Goal: Task Accomplishment & Management: Manage account settings

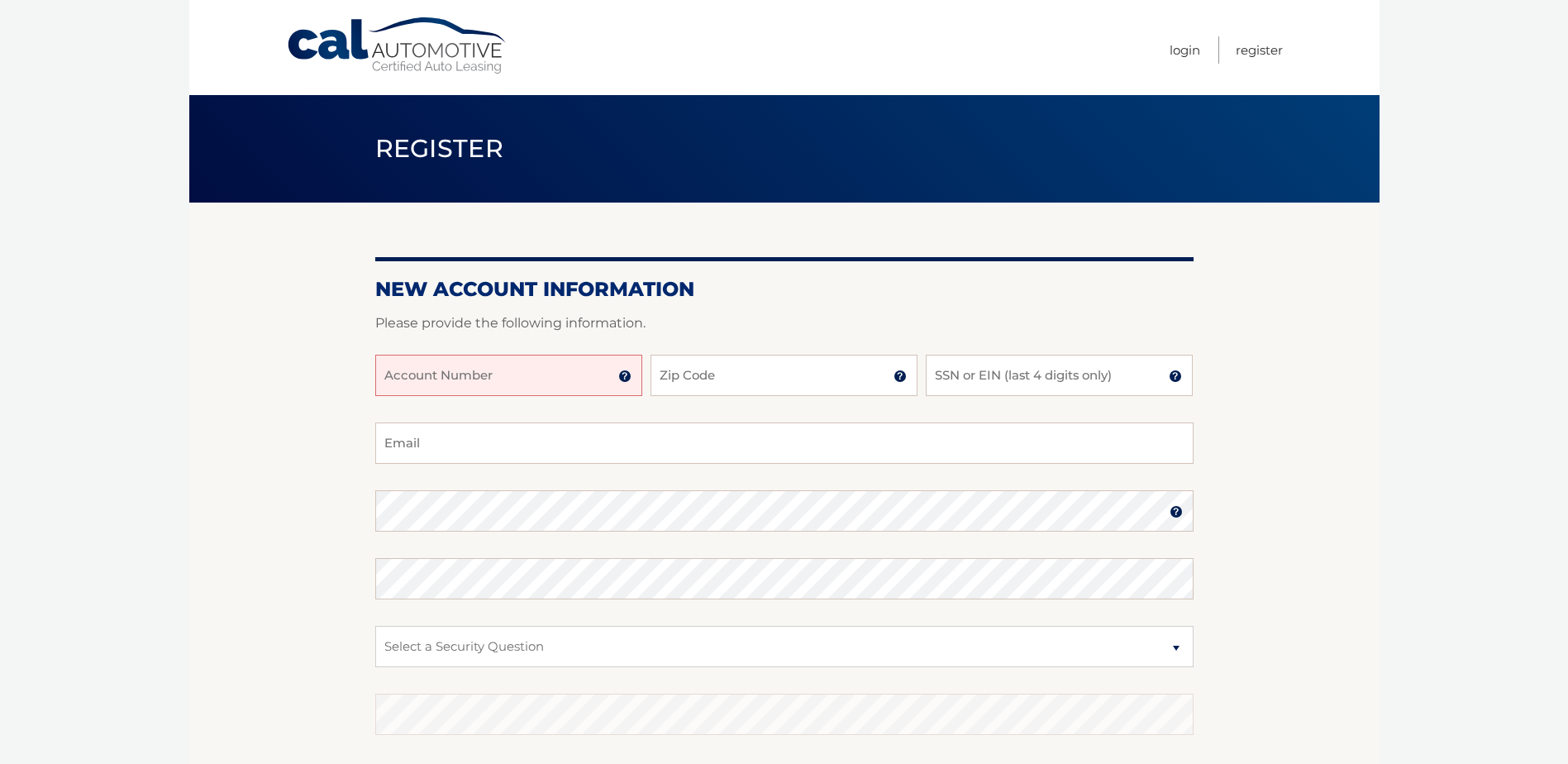
drag, startPoint x: 482, startPoint y: 348, endPoint x: 467, endPoint y: 360, distance: 19.2
click at [480, 349] on div at bounding box center [784, 345] width 818 height 20
click at [451, 368] on input "Account Number" at bounding box center [509, 375] width 267 height 41
click at [444, 380] on input "Account Number" at bounding box center [509, 375] width 267 height 41
paste input "44455995604"
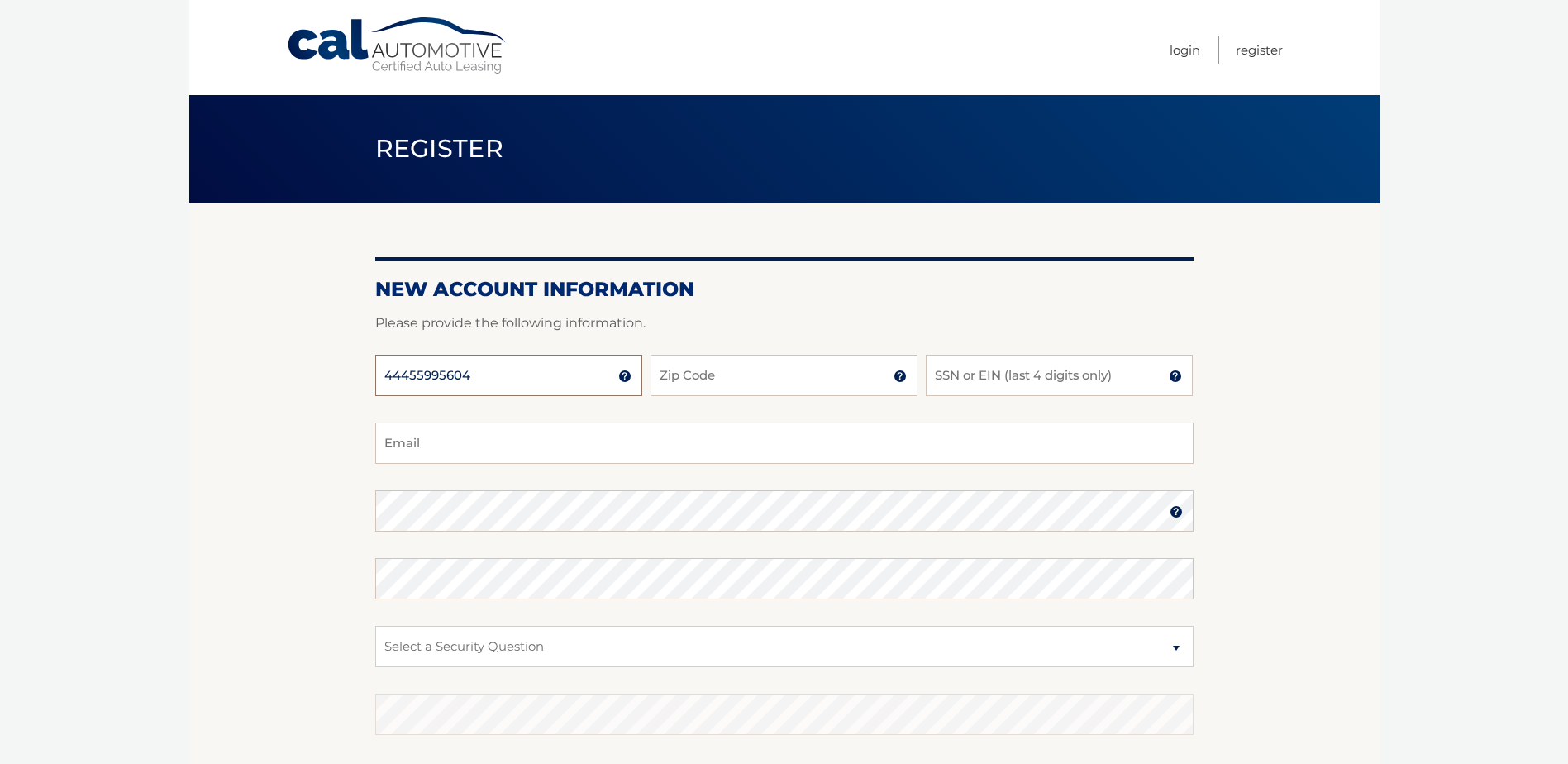
type input "44455995604"
click at [747, 386] on input "Zip Code" at bounding box center [784, 375] width 267 height 41
type input "10994"
type input "3389"
click at [675, 434] on input "Email" at bounding box center [784, 443] width 818 height 41
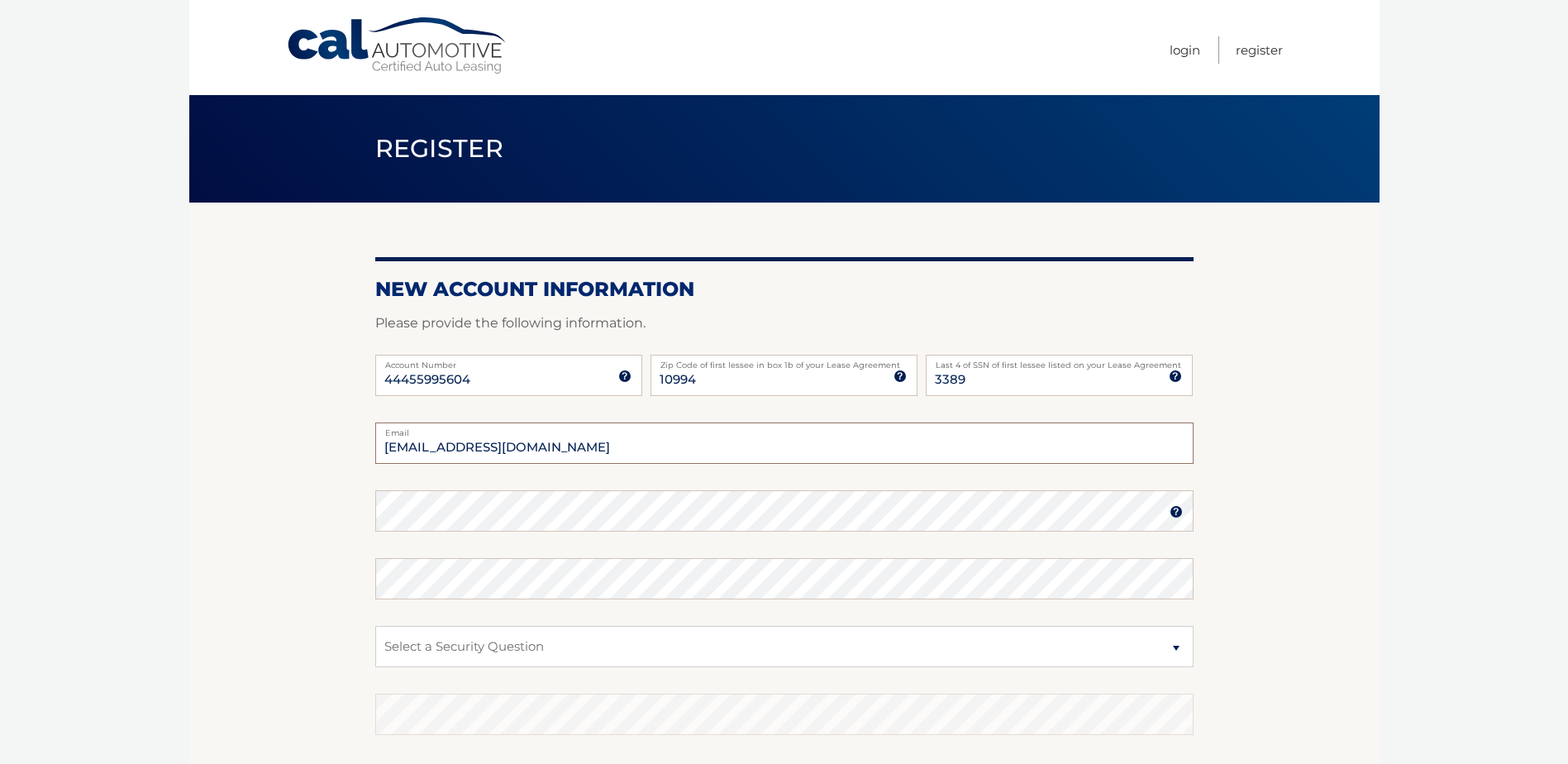
type input "maggiemurtha98@gmail.com"
drag, startPoint x: 464, startPoint y: 648, endPoint x: 459, endPoint y: 640, distance: 9.4
click at [461, 641] on select "Select a Security Question What was the name of your elementary school? What is…" at bounding box center [784, 646] width 818 height 41
select select "5"
click at [375, 626] on select "Select a Security Question What was the name of your elementary school? What is…" at bounding box center [784, 646] width 818 height 41
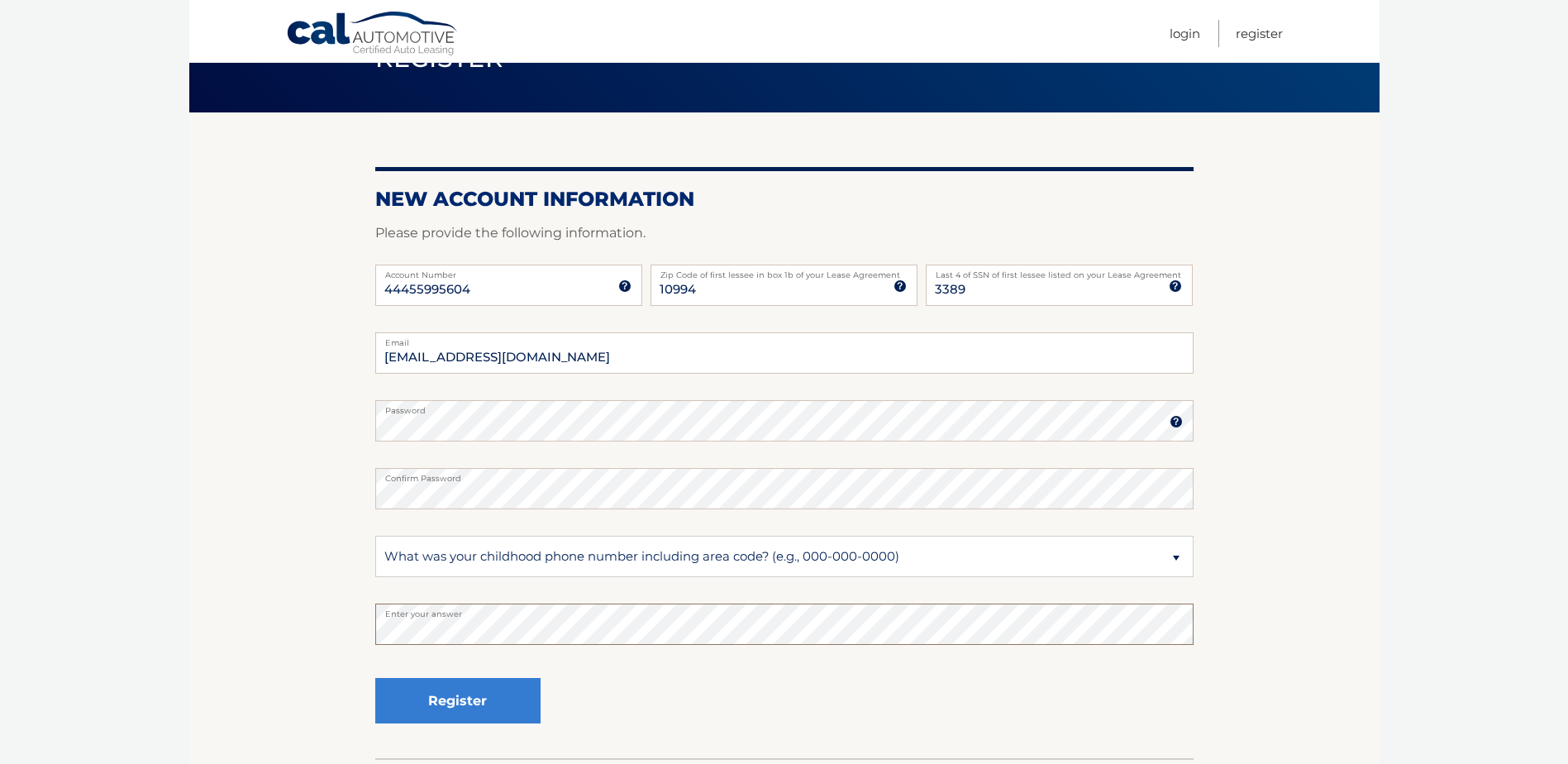
scroll to position [210, 0]
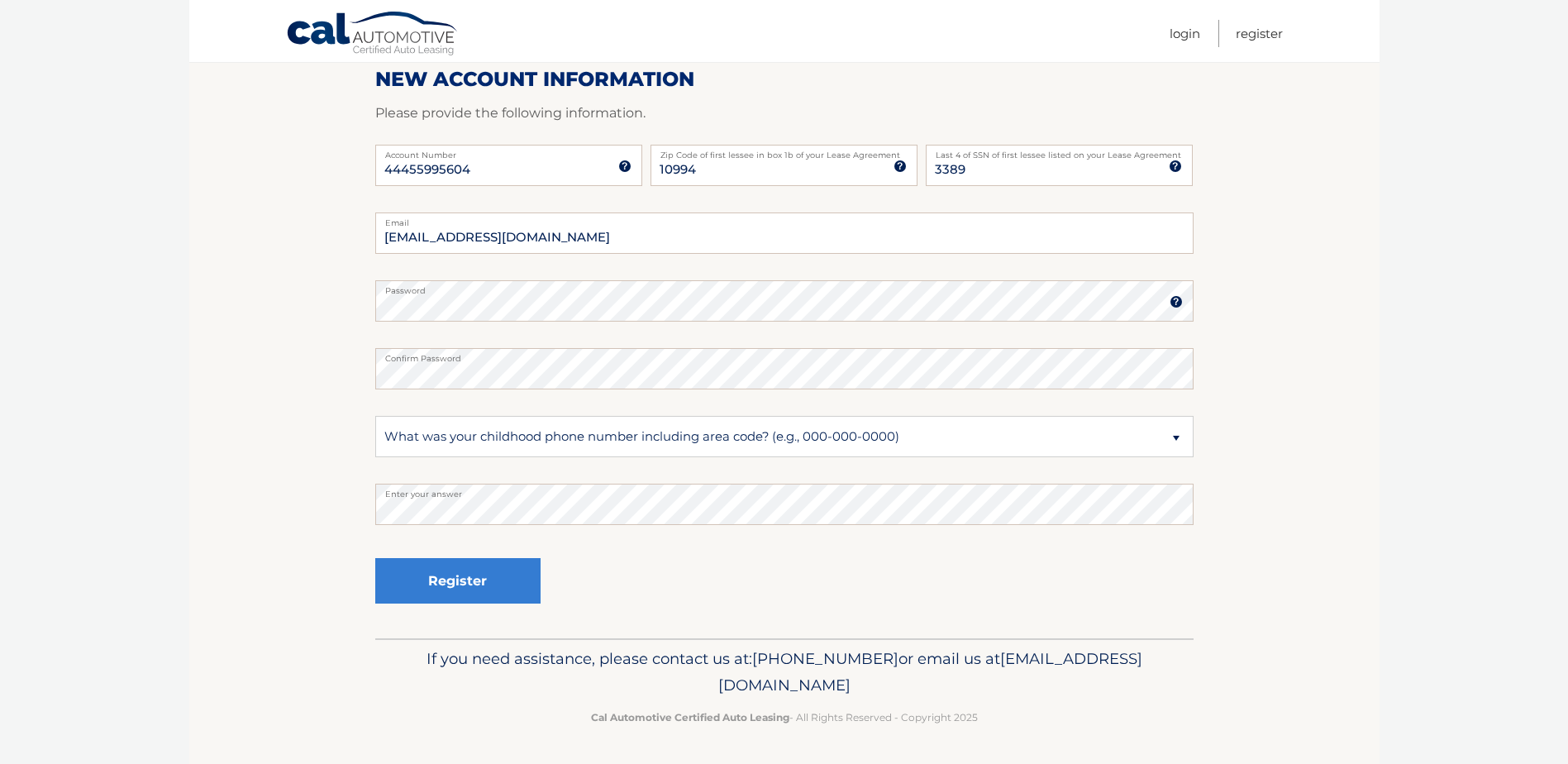
click at [490, 557] on div "Register" at bounding box center [458, 581] width 165 height 60
click at [474, 575] on button "Register" at bounding box center [458, 581] width 165 height 45
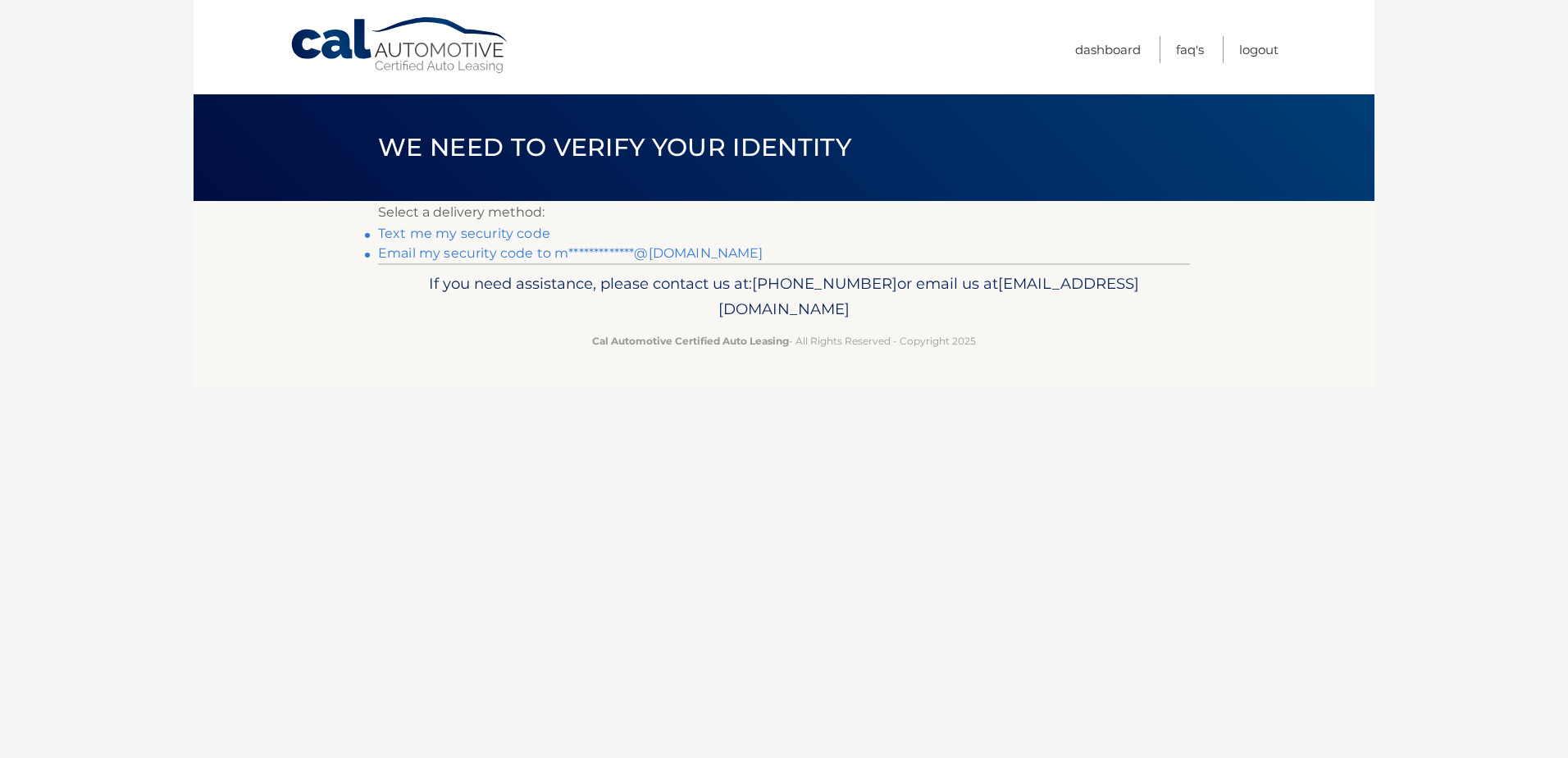
click at [468, 235] on link "Text me my security code" at bounding box center [464, 233] width 172 height 15
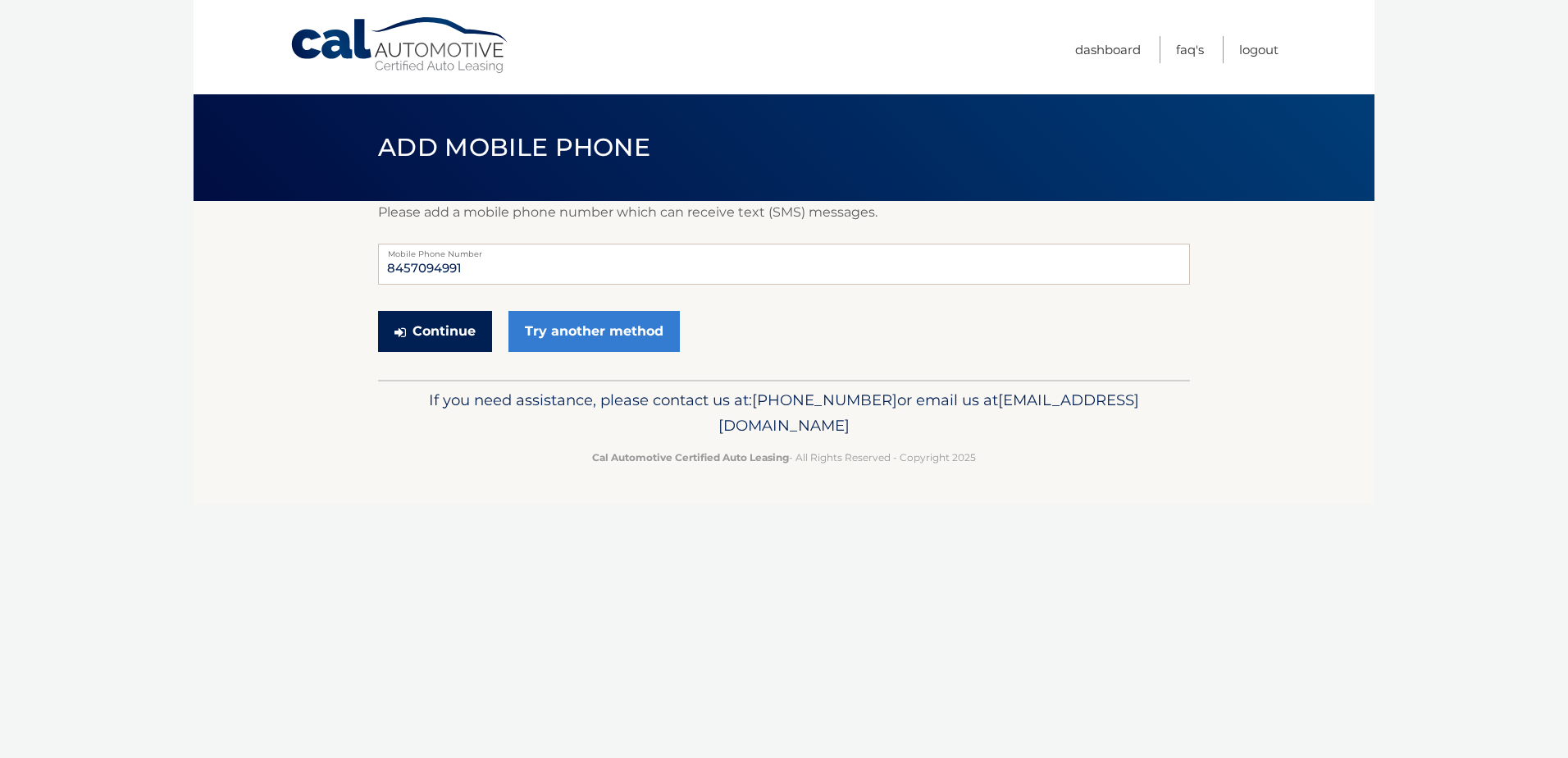
click at [395, 347] on button "Continue" at bounding box center [435, 331] width 114 height 41
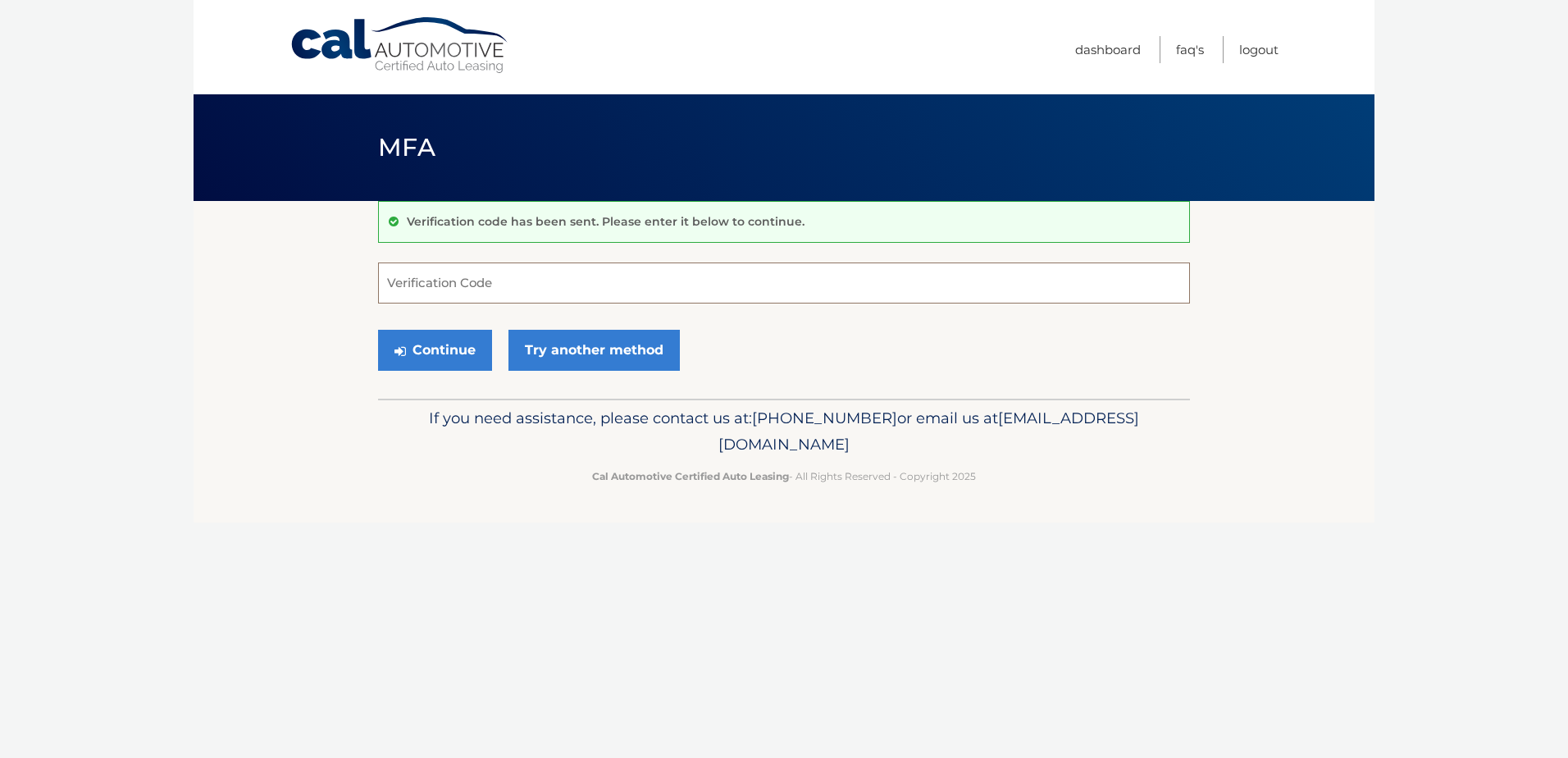
click at [445, 287] on input "Verification Code" at bounding box center [784, 282] width 812 height 41
type input "921734"
click at [401, 347] on icon "submit" at bounding box center [400, 351] width 12 height 14
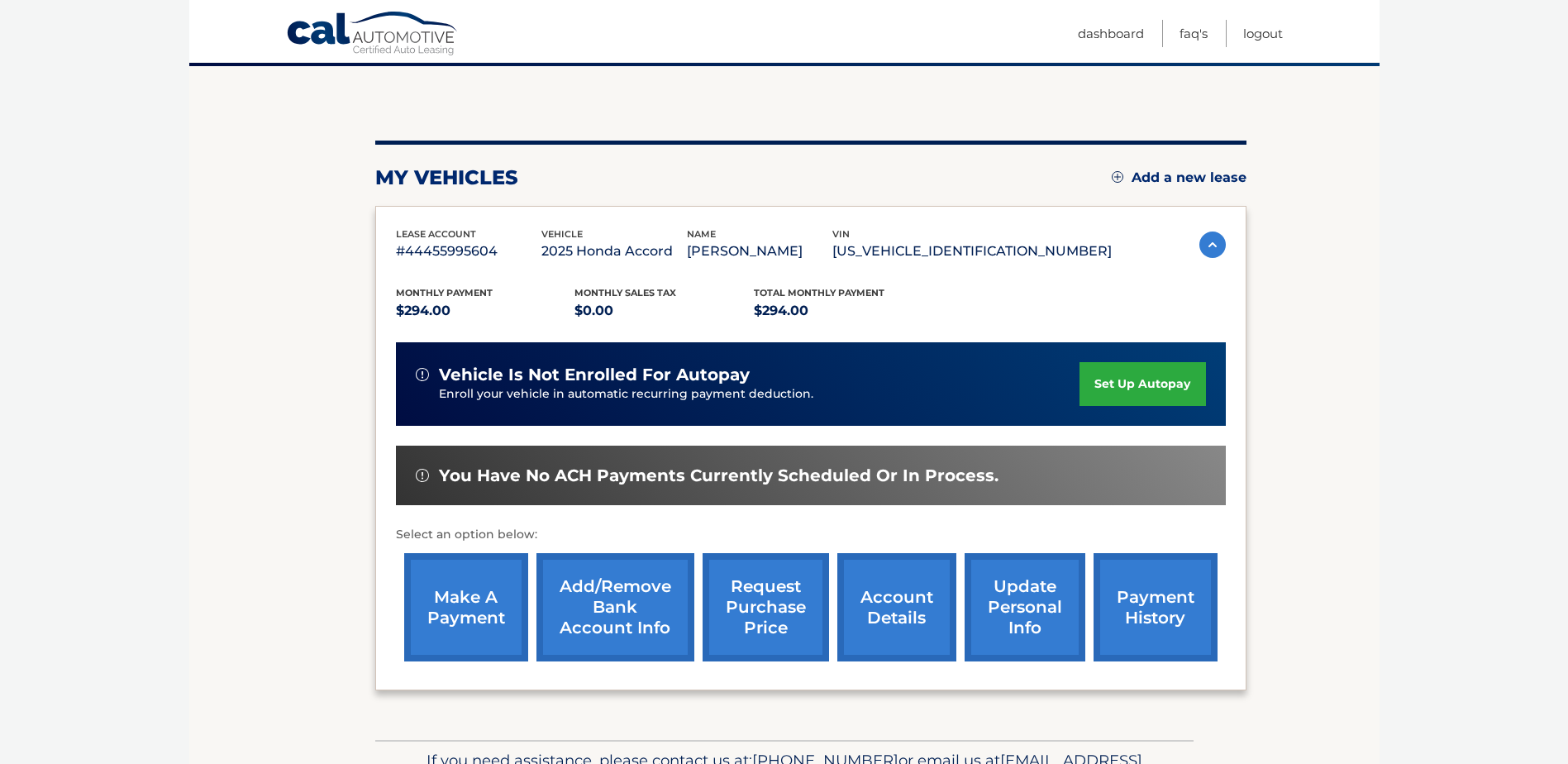
scroll to position [166, 0]
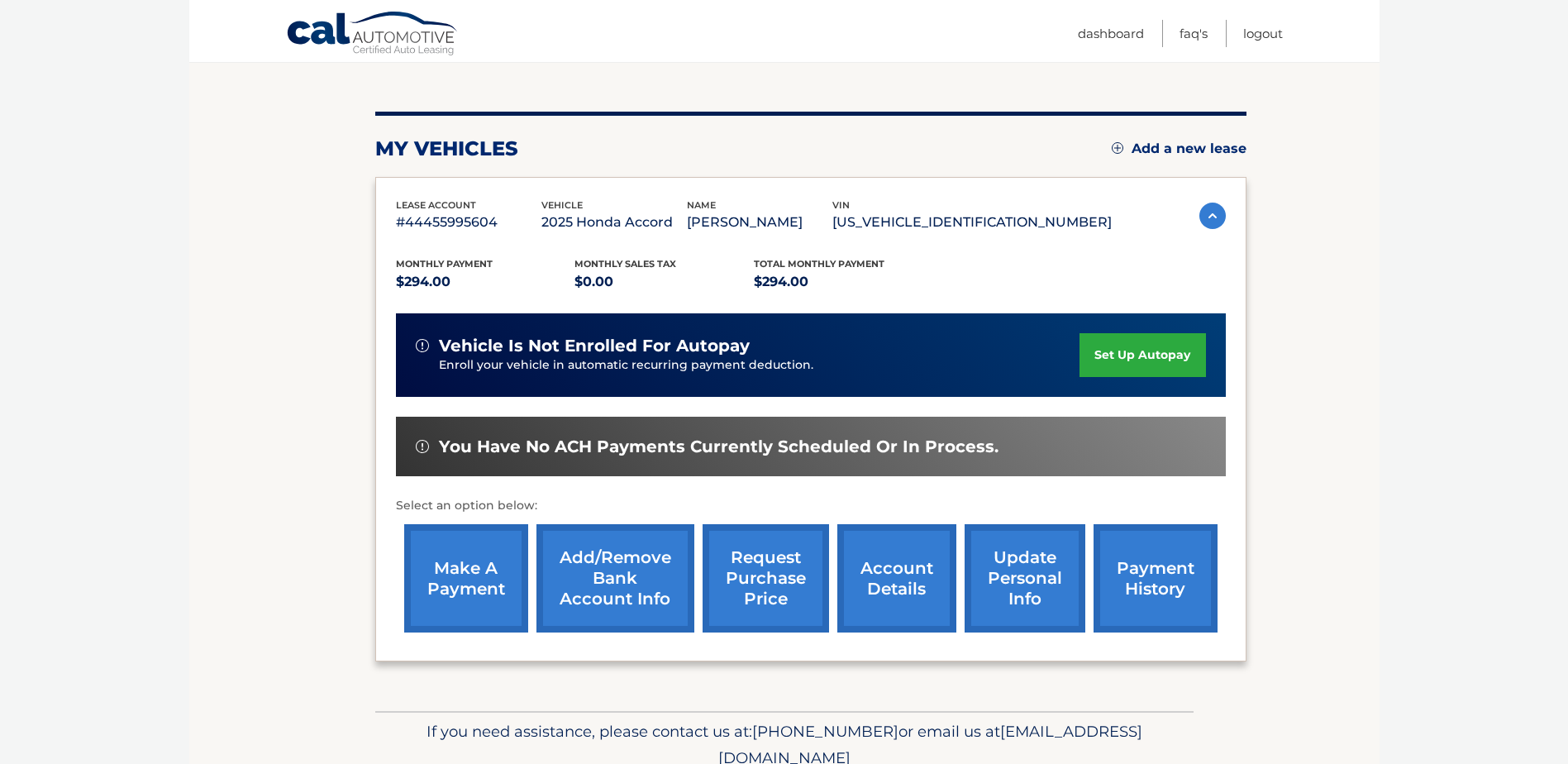
click at [1223, 385] on div "lease account #44455995604 vehicle 2025 Honda Accord name MARGARET MURTHA vin 1…" at bounding box center [811, 420] width 871 height 486
click at [1086, 360] on link "set up autopay" at bounding box center [1142, 355] width 125 height 44
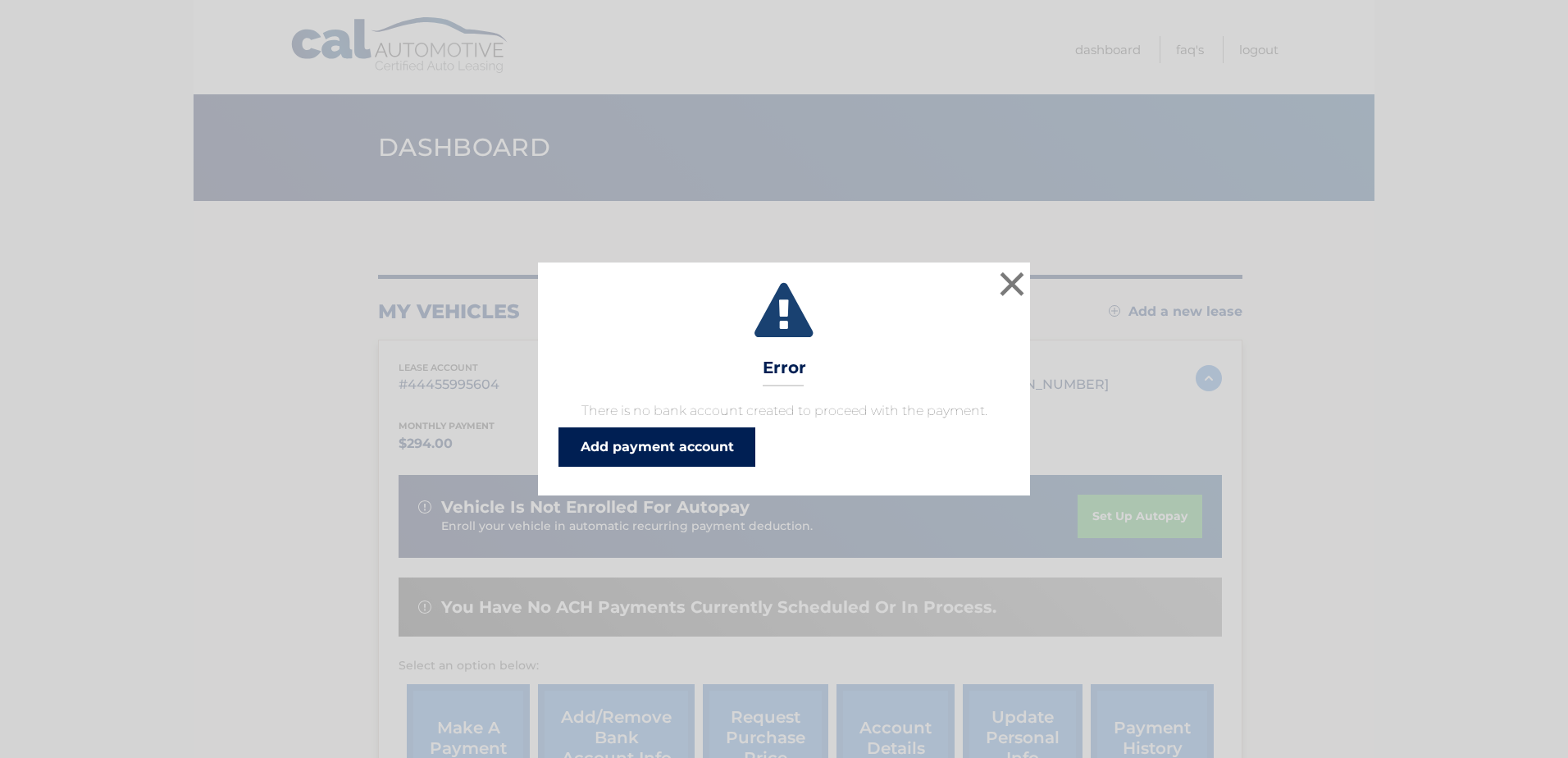
click at [698, 447] on link "Add payment account" at bounding box center [657, 448] width 197 height 40
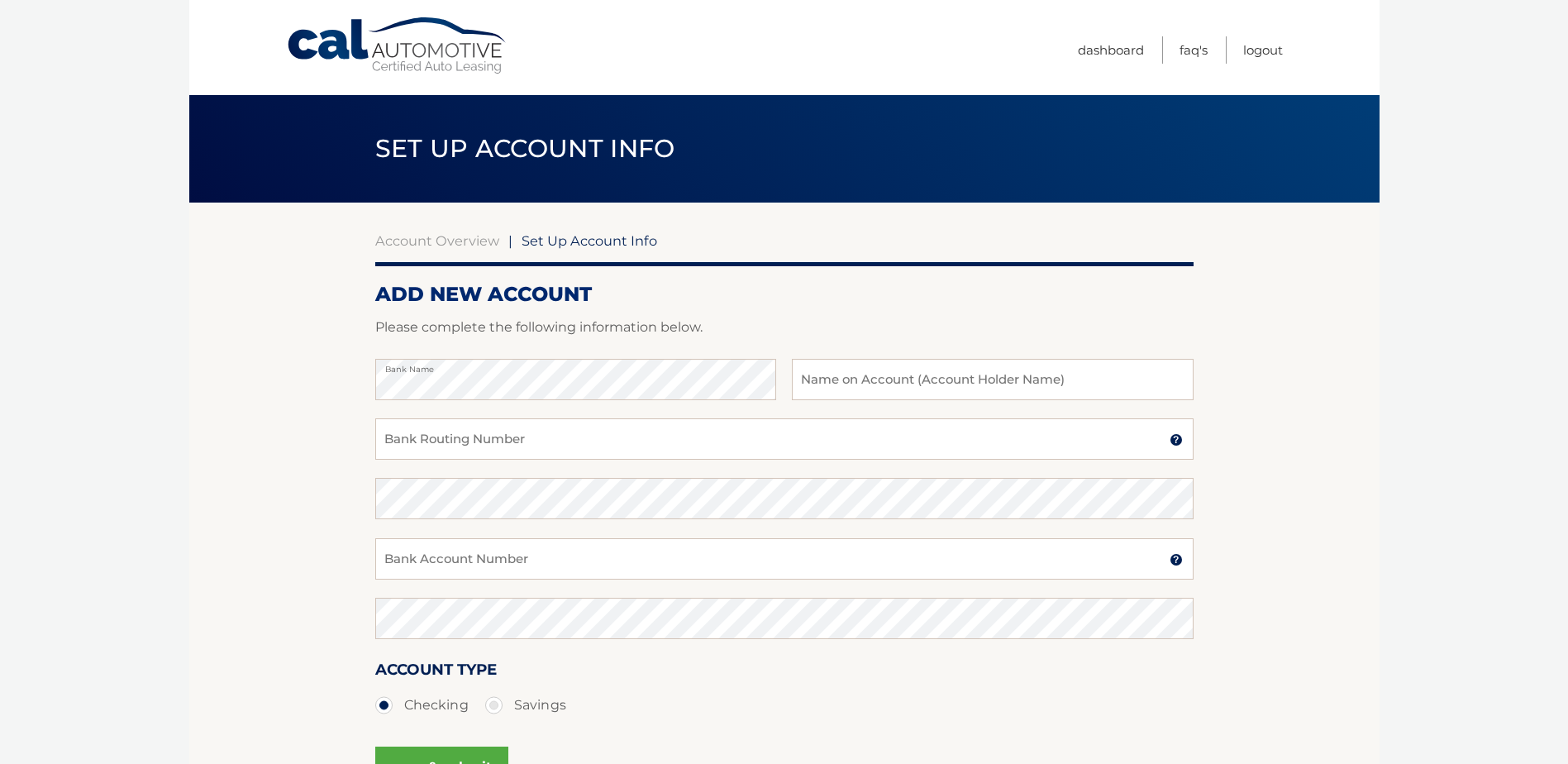
click at [604, 414] on div "Bank Name Name on Account (Account Holder Name)" at bounding box center [784, 388] width 818 height 59
click at [584, 437] on input "Bank Routing Number" at bounding box center [784, 438] width 818 height 41
type input "021000021"
click at [542, 580] on div "Bank Account Number A 3-17-digit number at the bottom of a check or bank statem…" at bounding box center [784, 568] width 818 height 59
click at [542, 561] on input "Bank Account Number" at bounding box center [784, 558] width 818 height 41
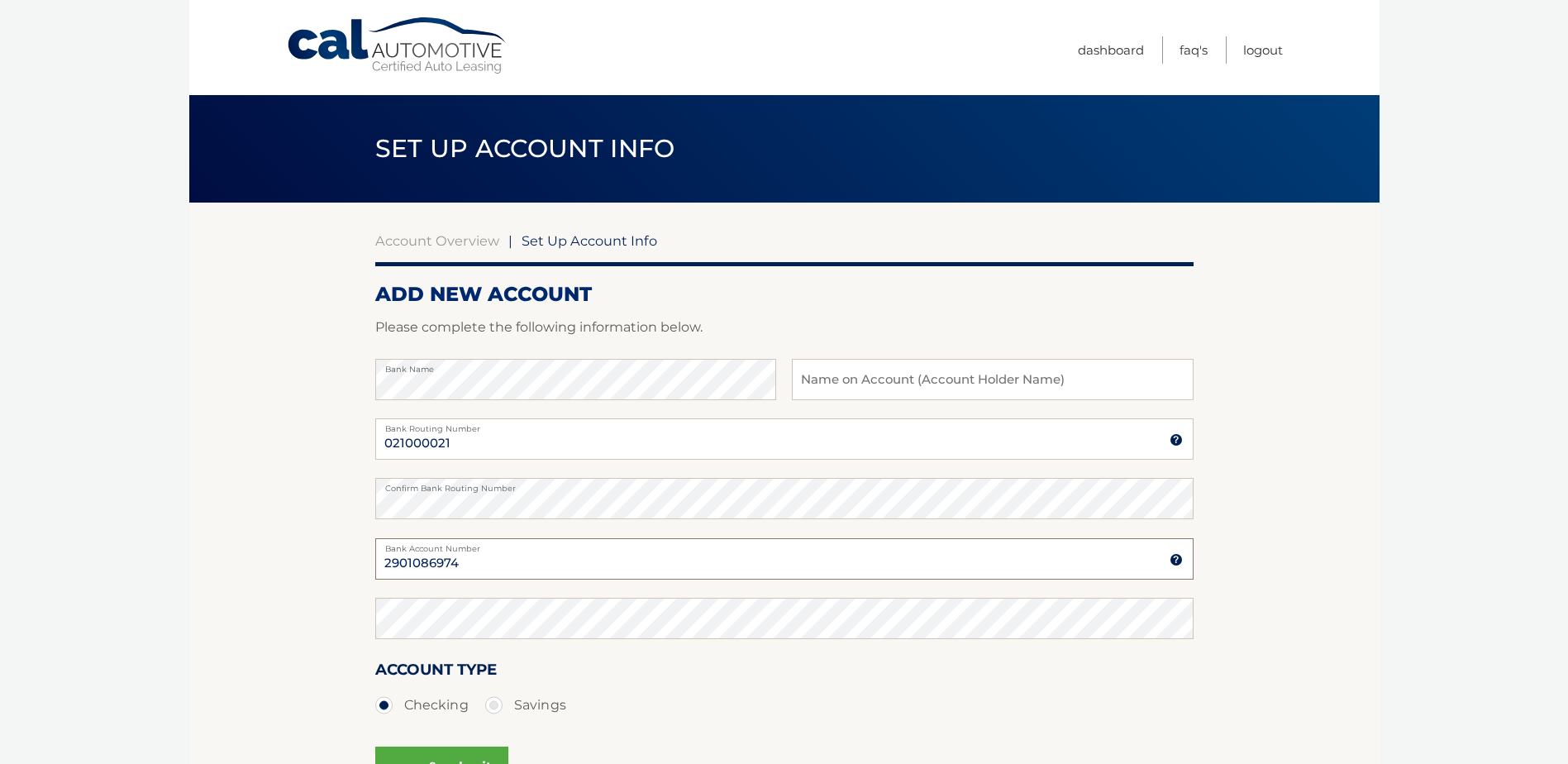
type input "2901086974"
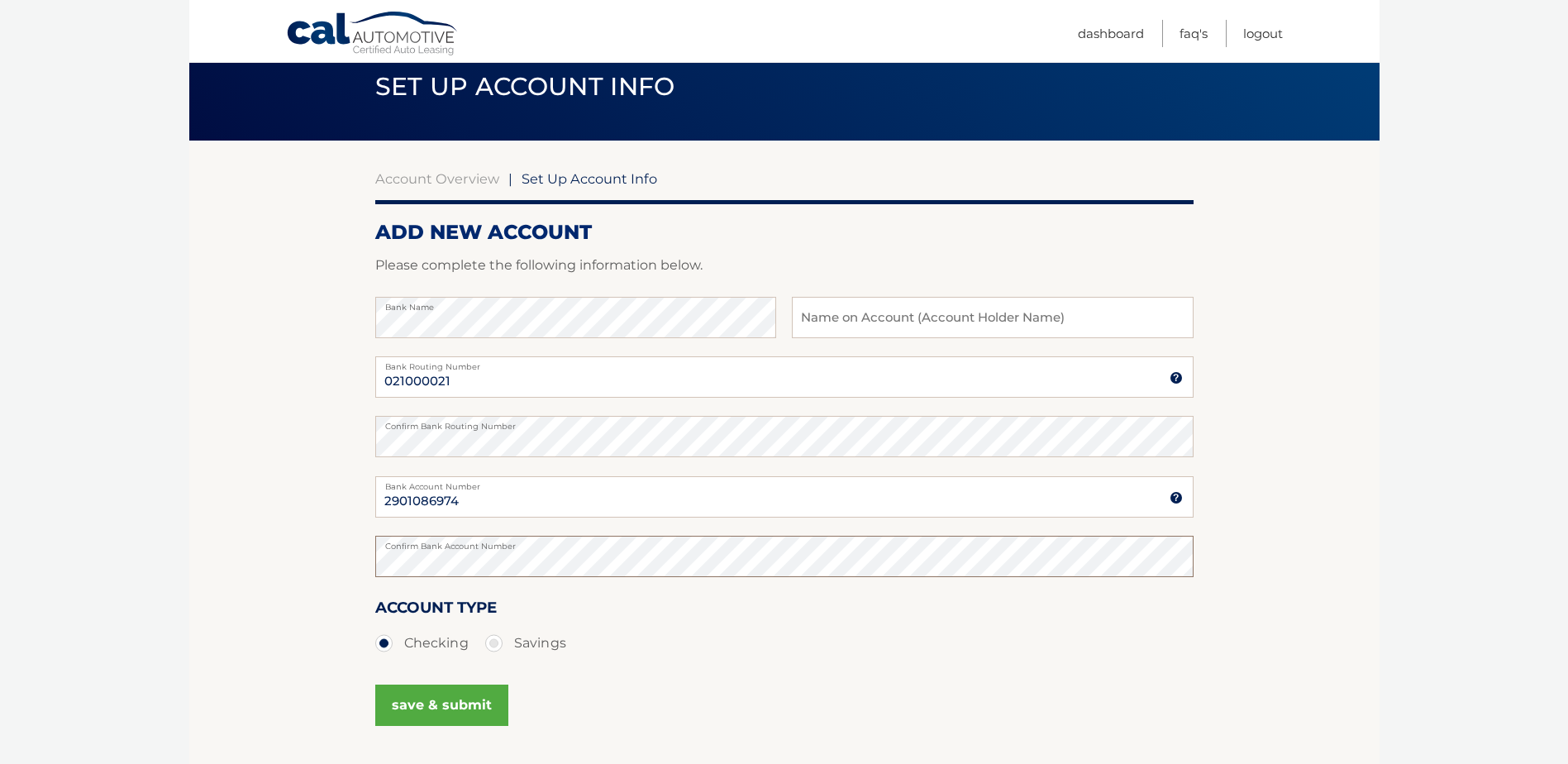
scroll to position [166, 0]
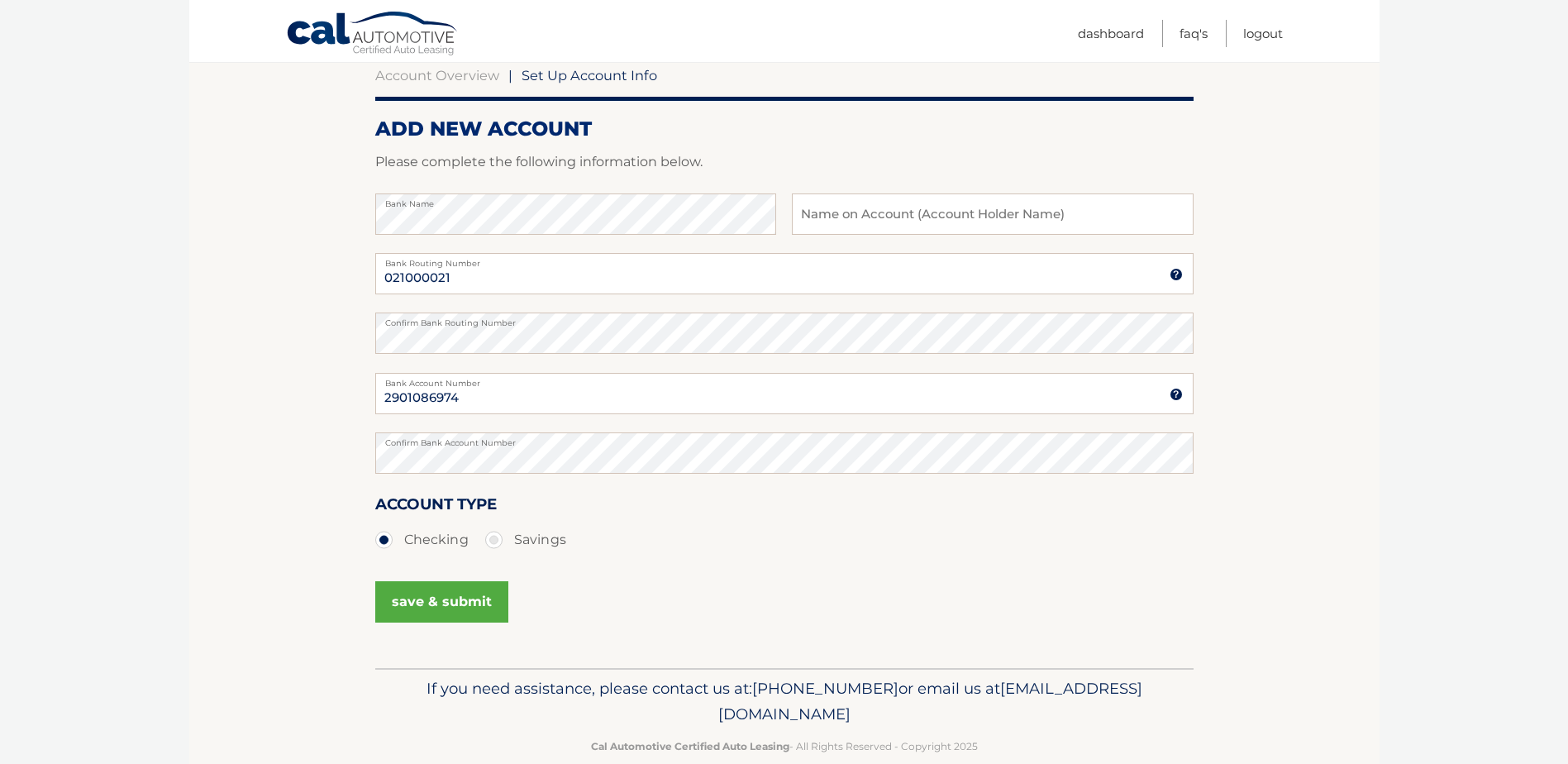
click at [441, 608] on button "save & submit" at bounding box center [442, 601] width 133 height 41
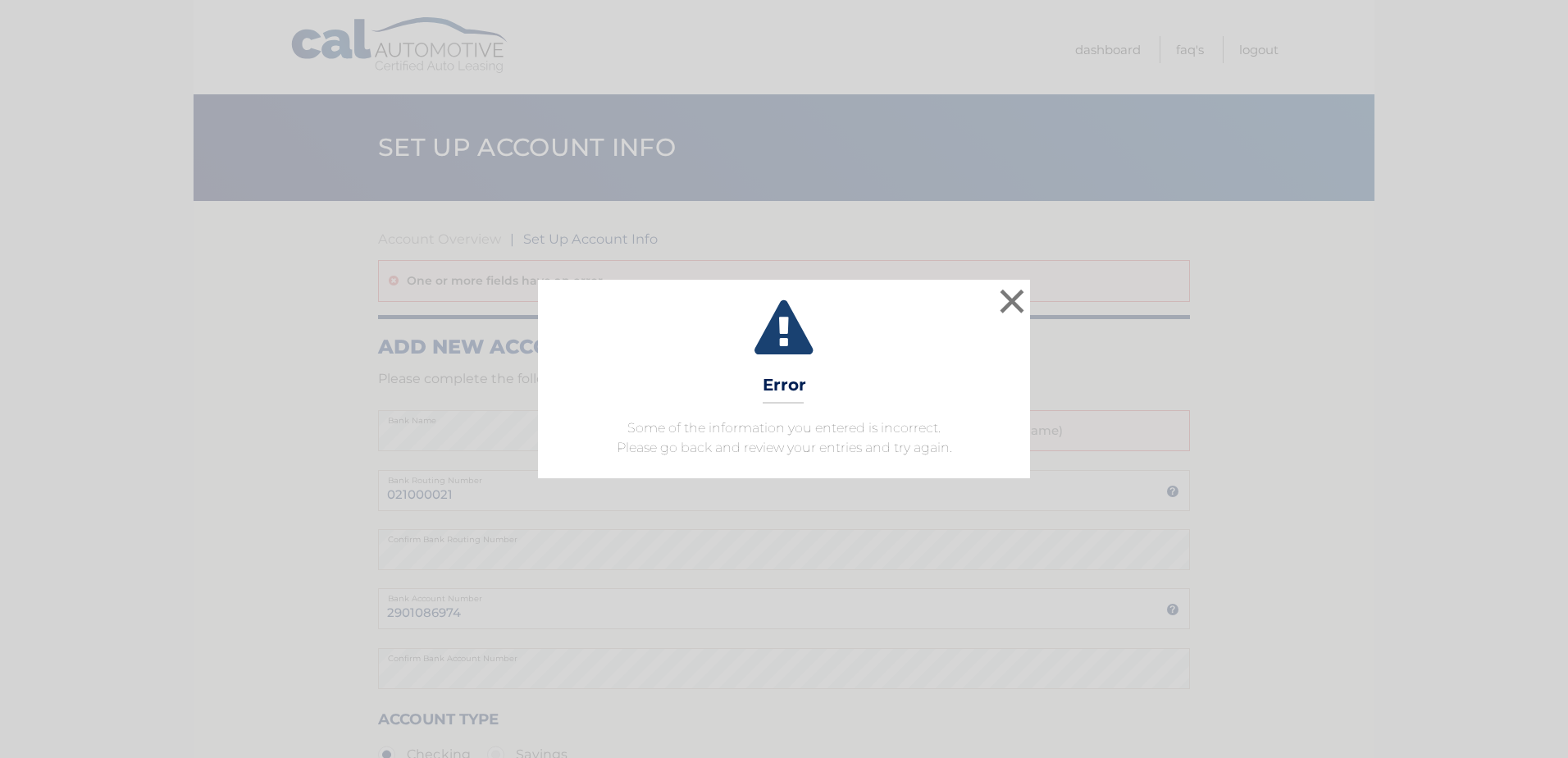
click at [660, 490] on div "× Error Some of the information you entered is incorrect. Please go back and re…" at bounding box center [784, 379] width 1568 height 758
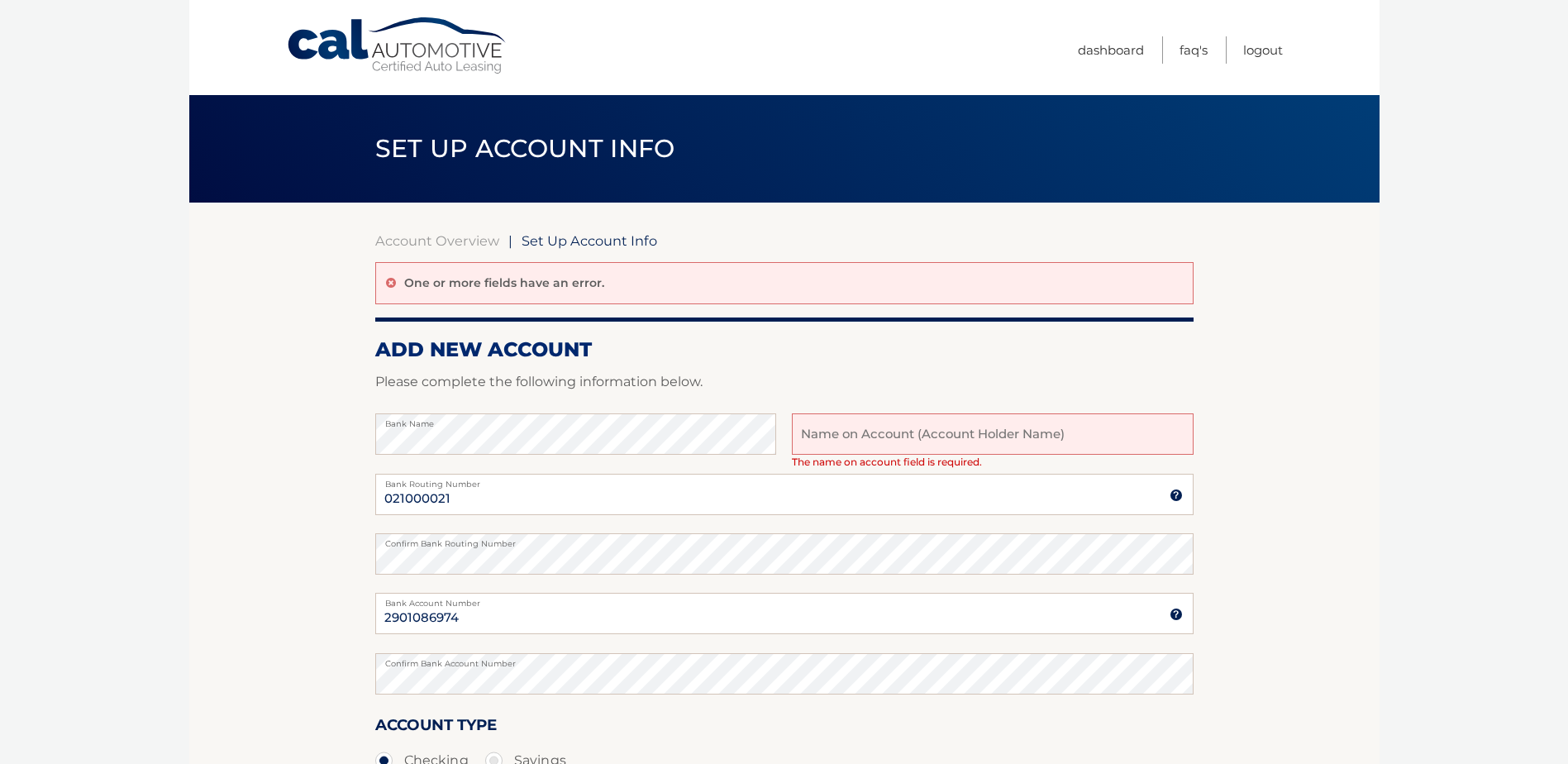
click at [893, 440] on input "text" at bounding box center [992, 434] width 401 height 41
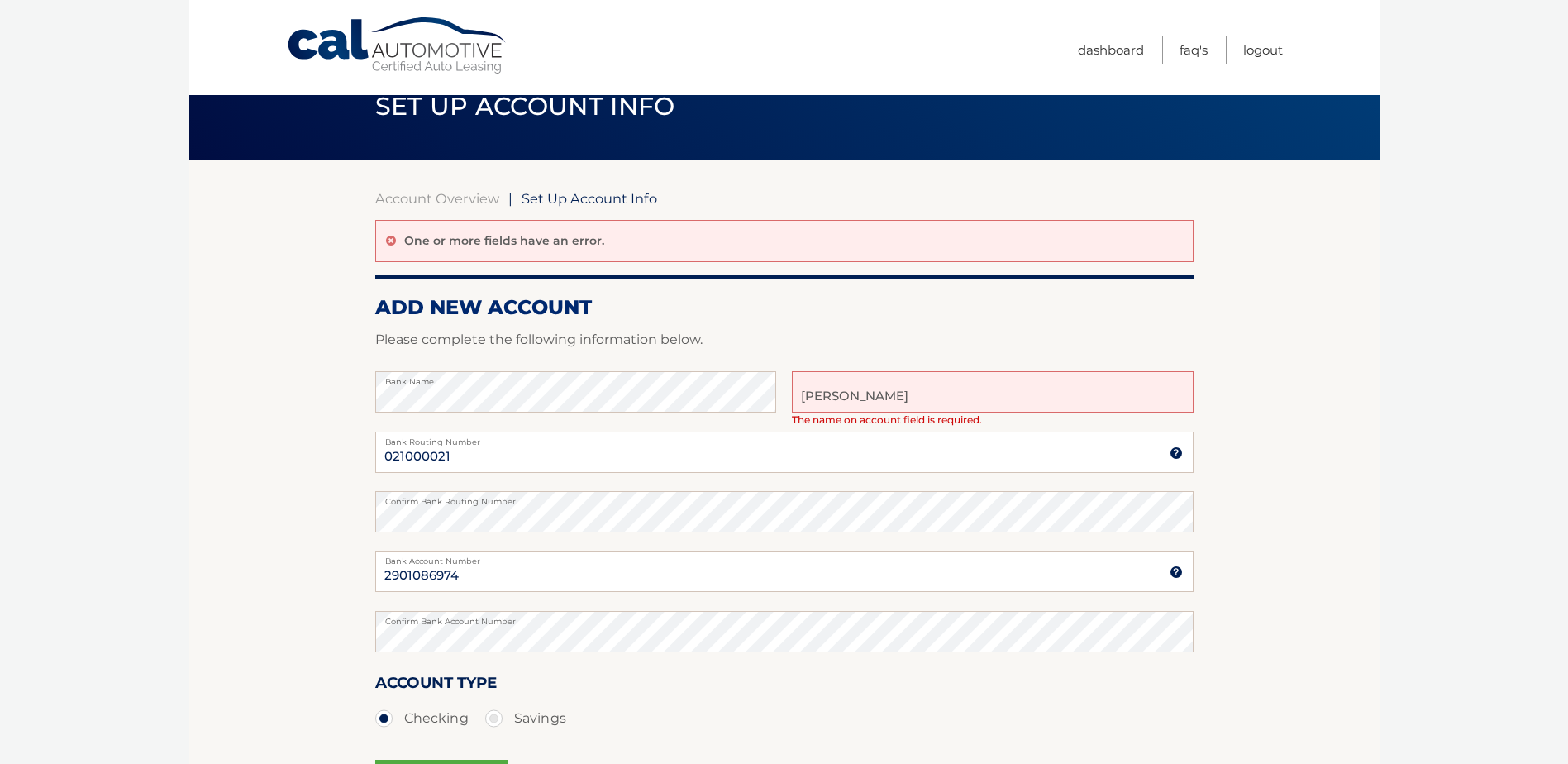
scroll to position [83, 0]
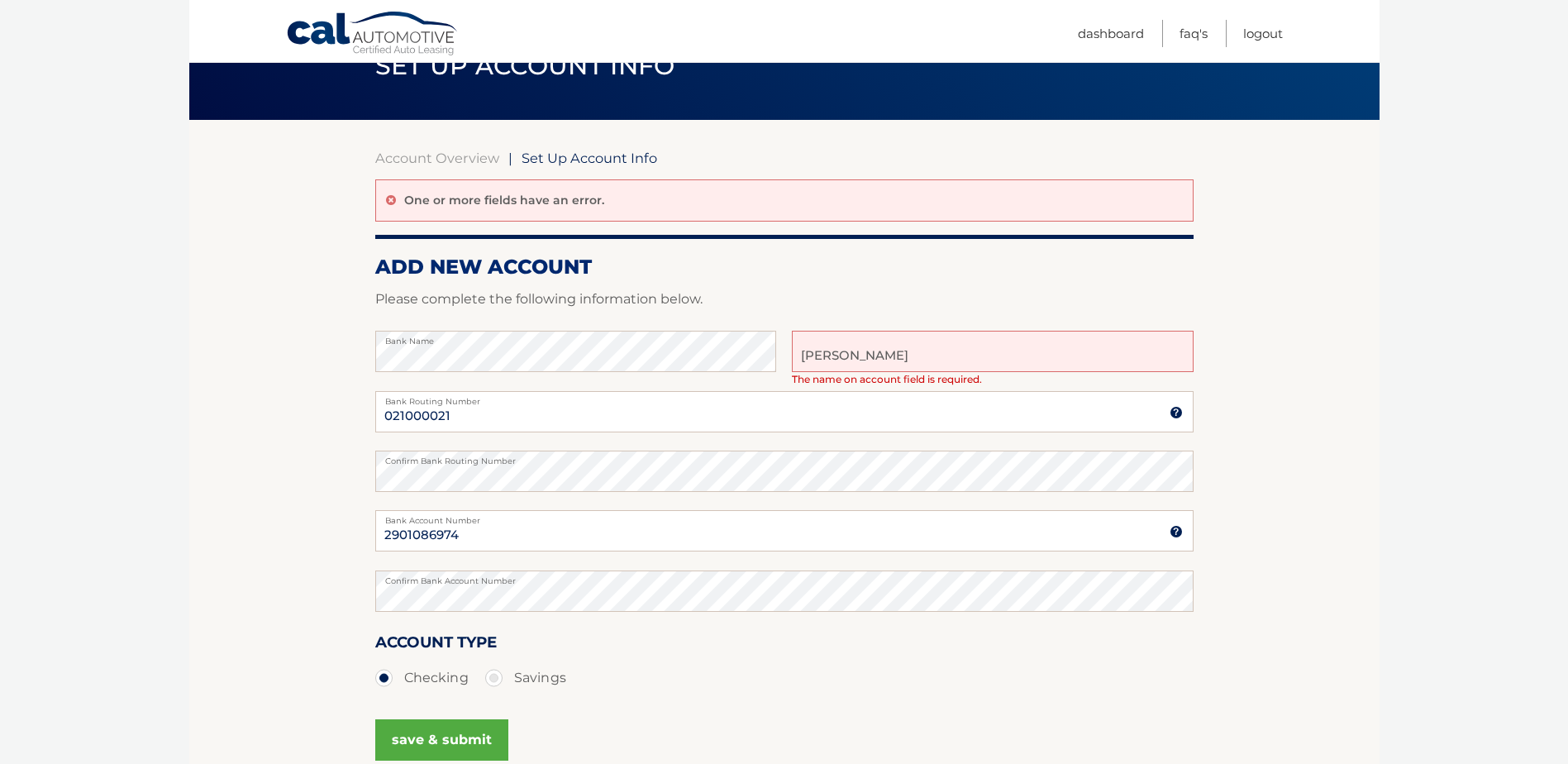
type input "[PERSON_NAME]"
click at [452, 737] on button "save & submit" at bounding box center [442, 739] width 133 height 41
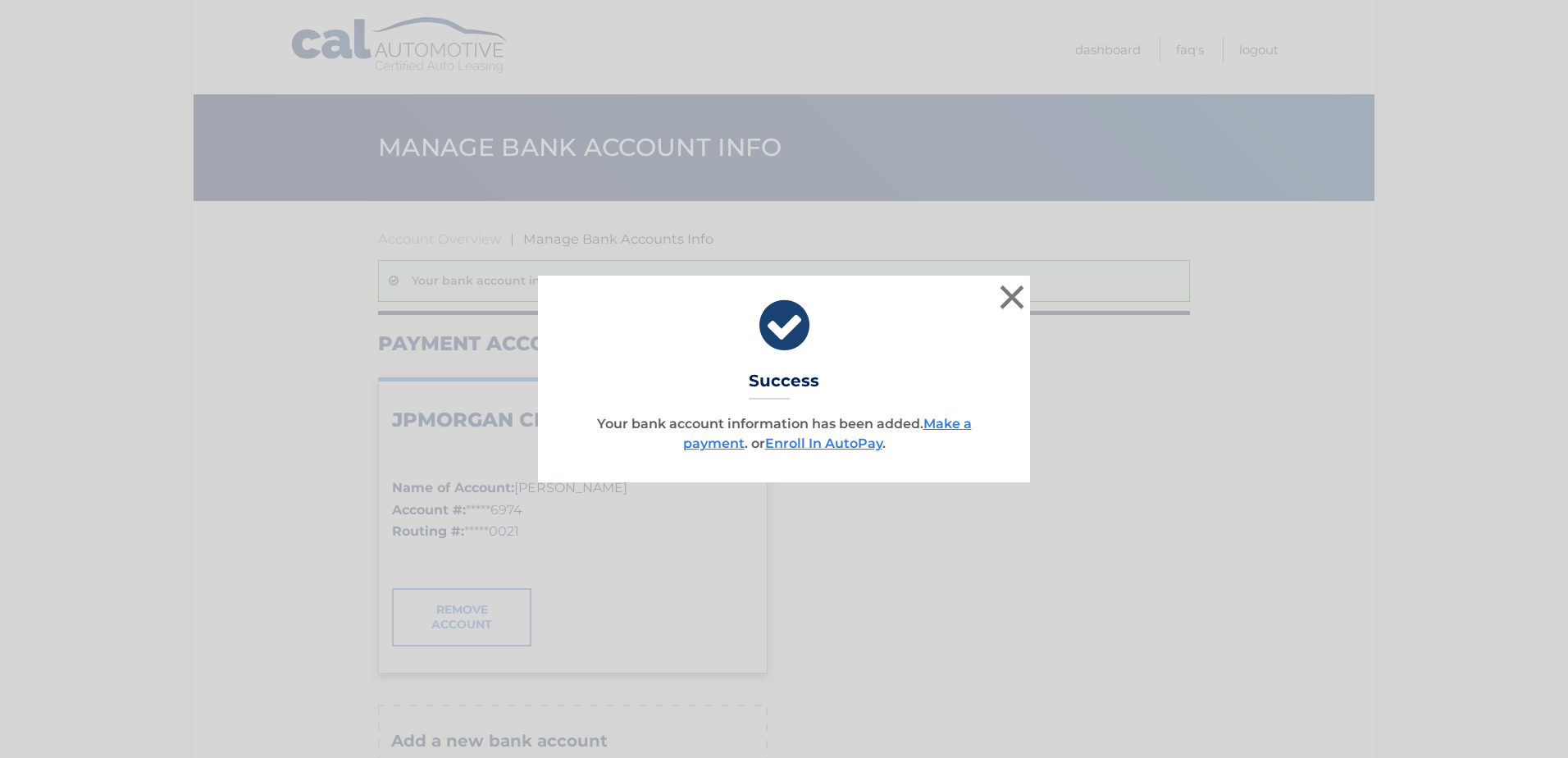
drag, startPoint x: 862, startPoint y: 444, endPoint x: 938, endPoint y: 441, distance: 76.1
click at [862, 444] on link "Enroll In AutoPay" at bounding box center [824, 443] width 117 height 15
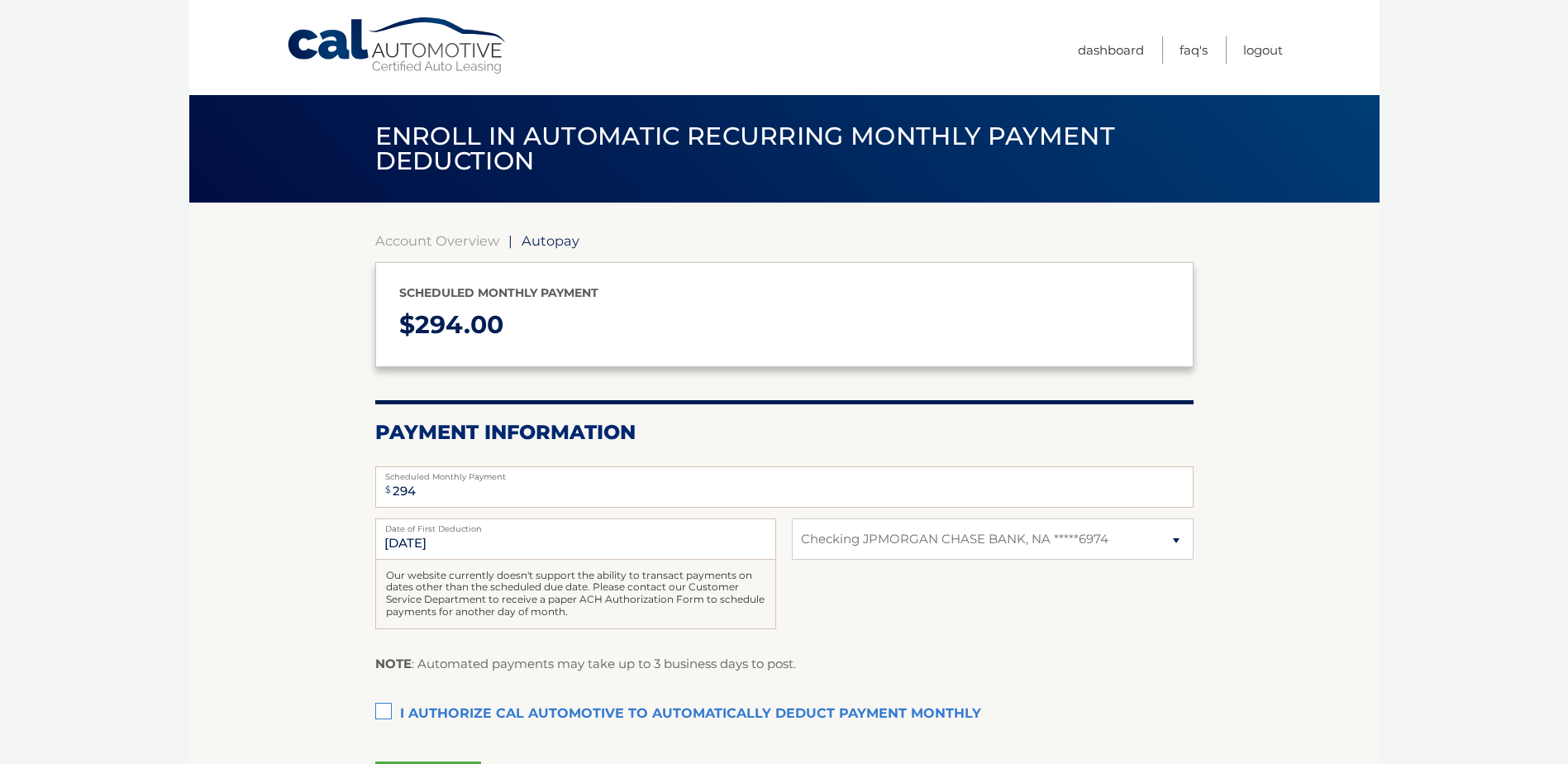
select select "NzhjMjA5MjMtN2YwZC00Y2NlLWE3M2ItMTk4MjkwYjRkYjFh"
click at [377, 724] on label "I authorize cal automotive to automatically deduct payment monthly This checkbo…" at bounding box center [784, 714] width 818 height 33
click at [0, 0] on input "I authorize cal automotive to automatically deduct payment monthly This checkbo…" at bounding box center [0, 0] width 0 height 0
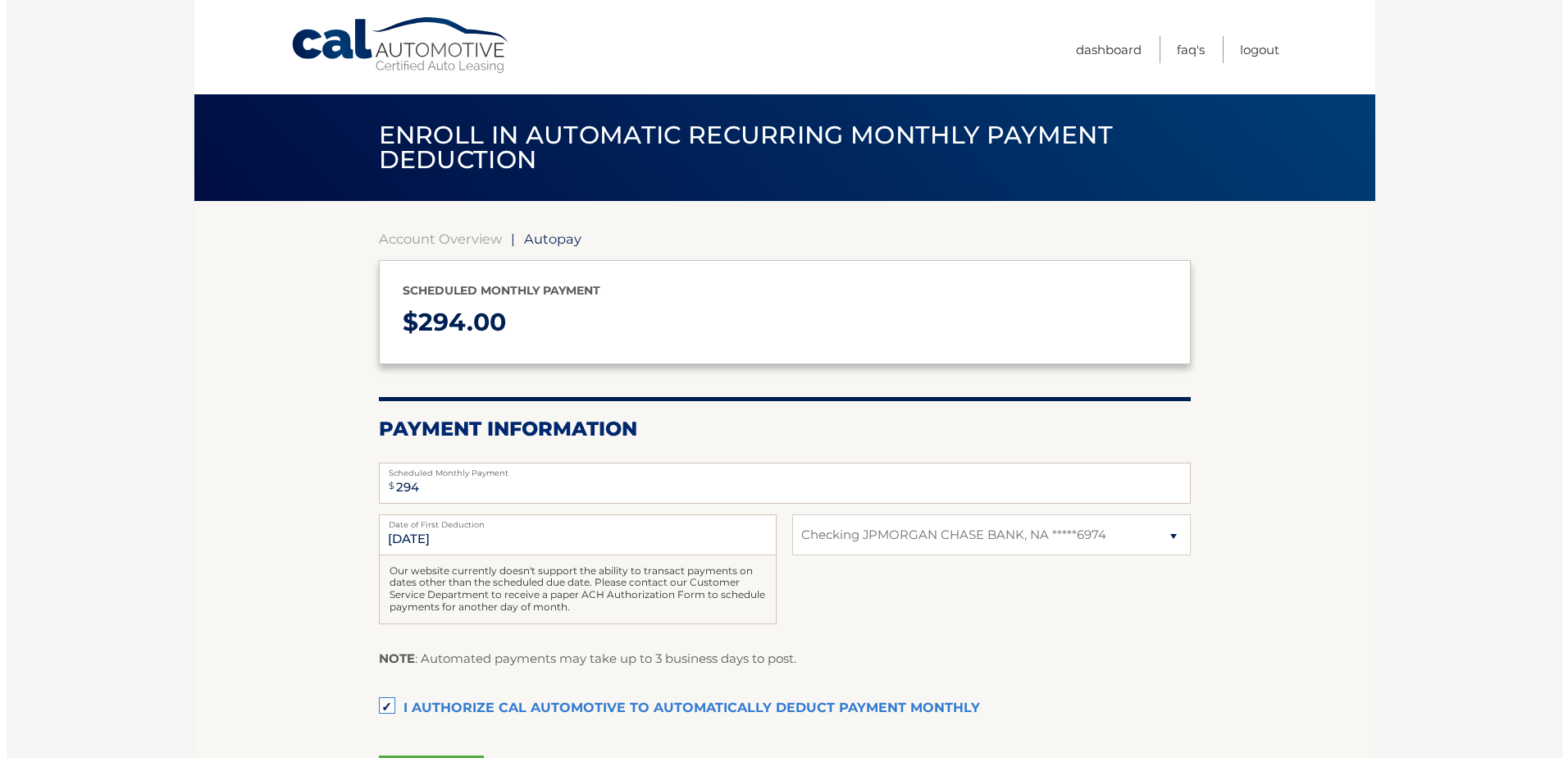
scroll to position [185, 0]
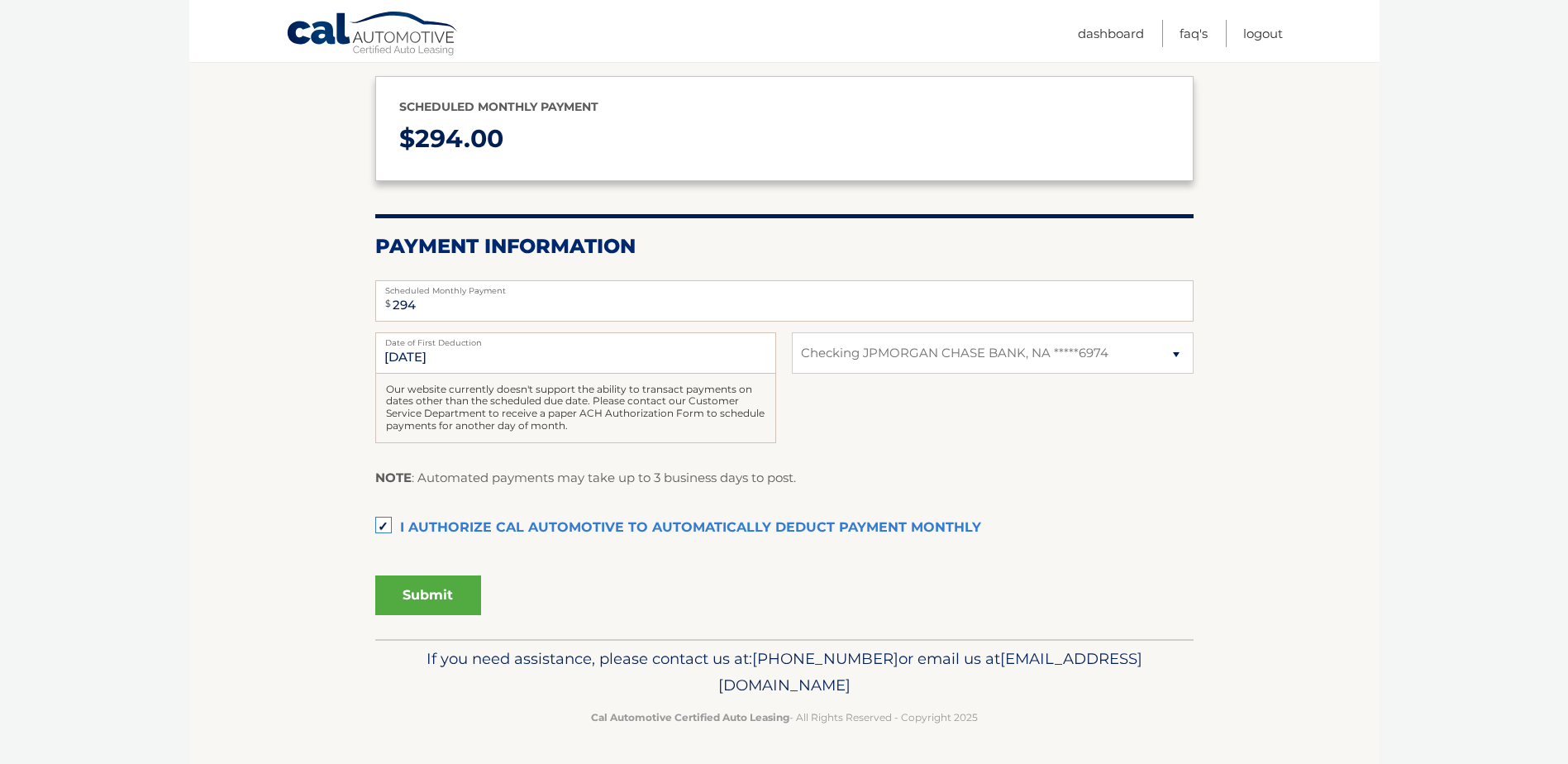
click at [411, 605] on button "Submit" at bounding box center [428, 596] width 105 height 40
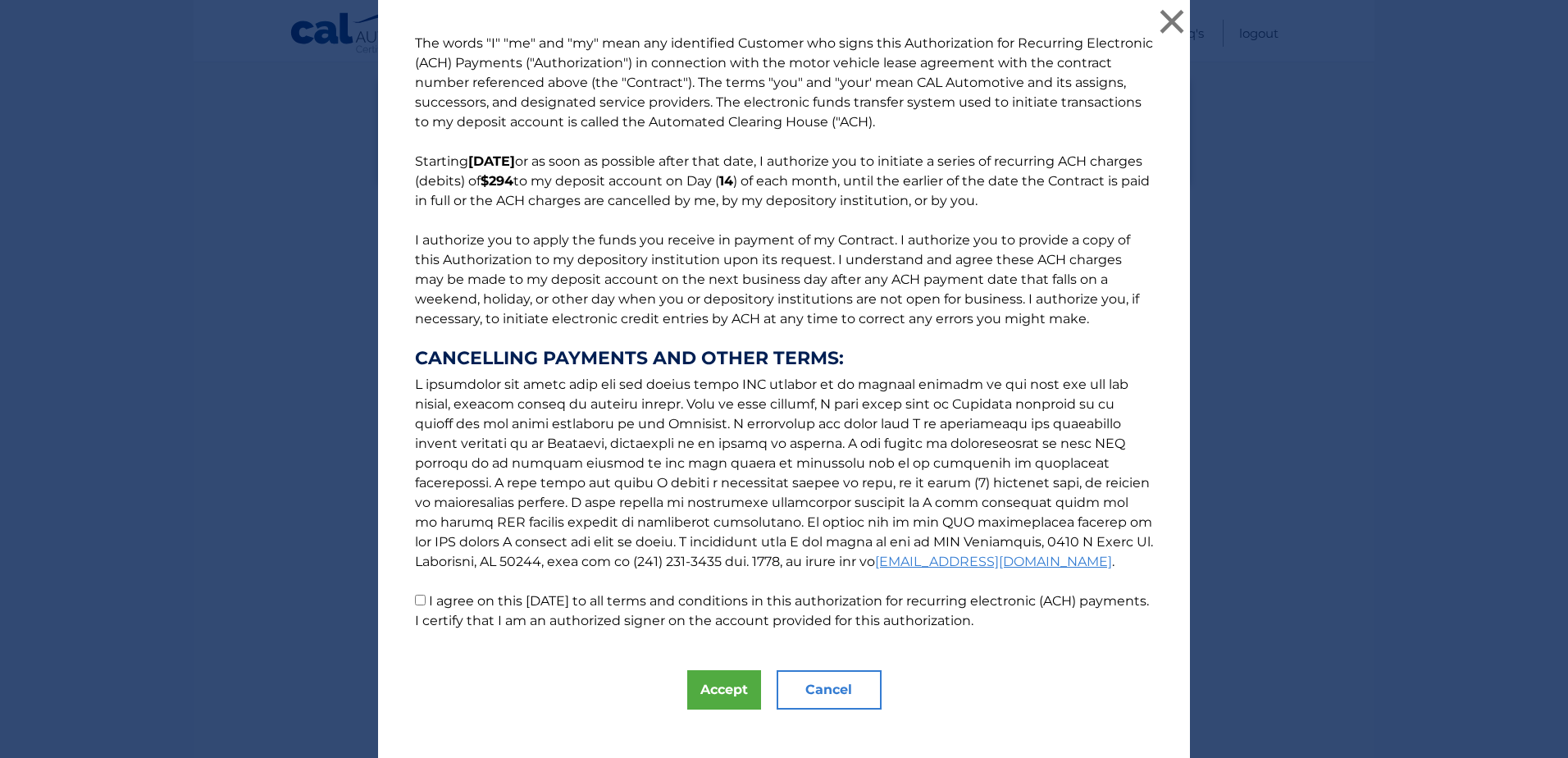
click at [438, 590] on p "The words "I" "me" and "my" mean any identified Customer who signs this Authori…" at bounding box center [784, 332] width 771 height 597
click at [425, 599] on label "I agree on this 09/25/2025 to all terms and conditions in this authorization fo…" at bounding box center [782, 610] width 734 height 35
click at [425, 599] on input "I agree on this 09/25/2025 to all terms and conditions in this authorization fo…" at bounding box center [420, 600] width 11 height 11
checkbox input "true"
click at [737, 693] on button "Accept" at bounding box center [724, 690] width 74 height 40
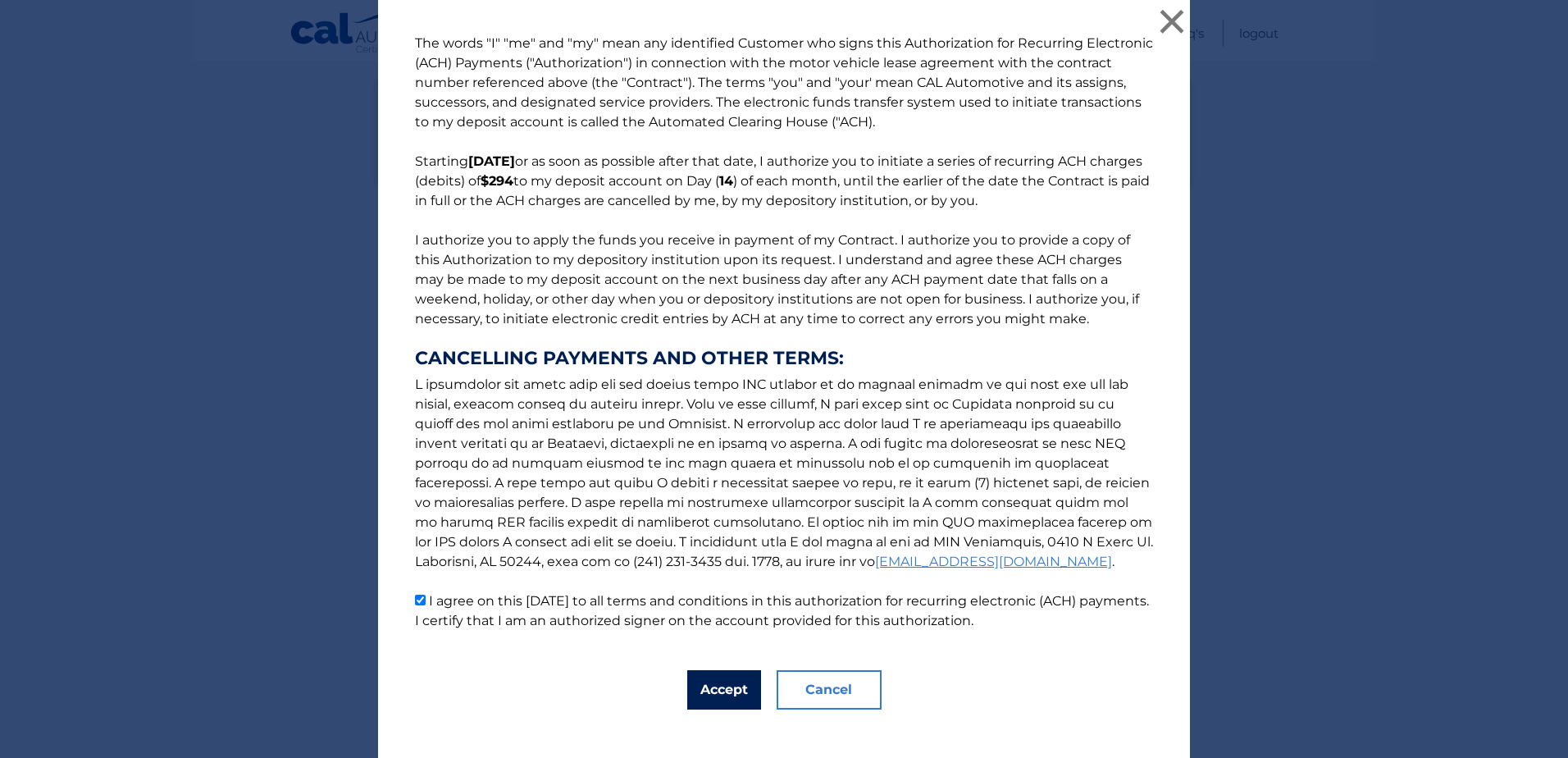
scroll to position [139, 0]
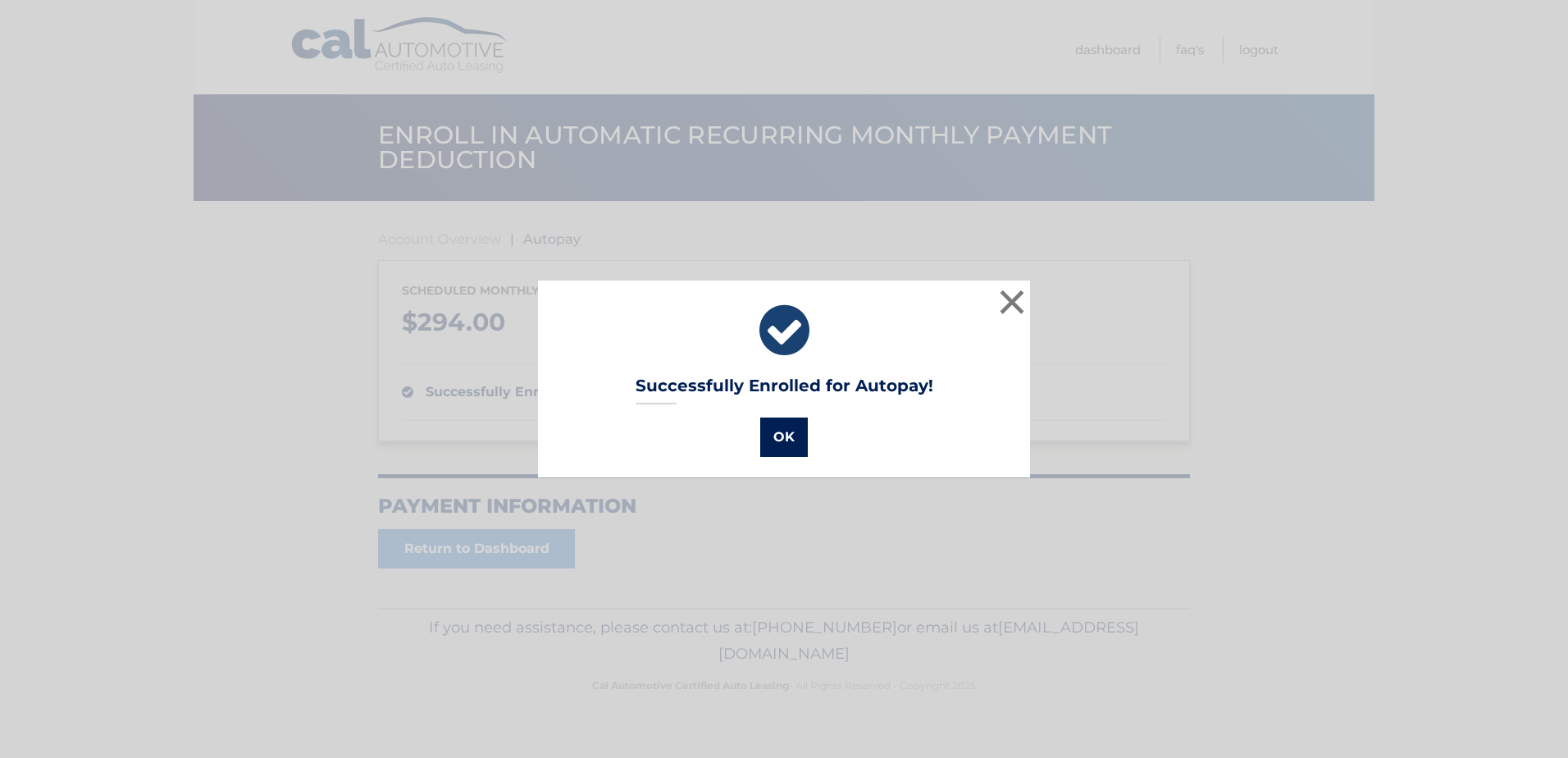
click at [773, 445] on button "OK" at bounding box center [784, 438] width 48 height 40
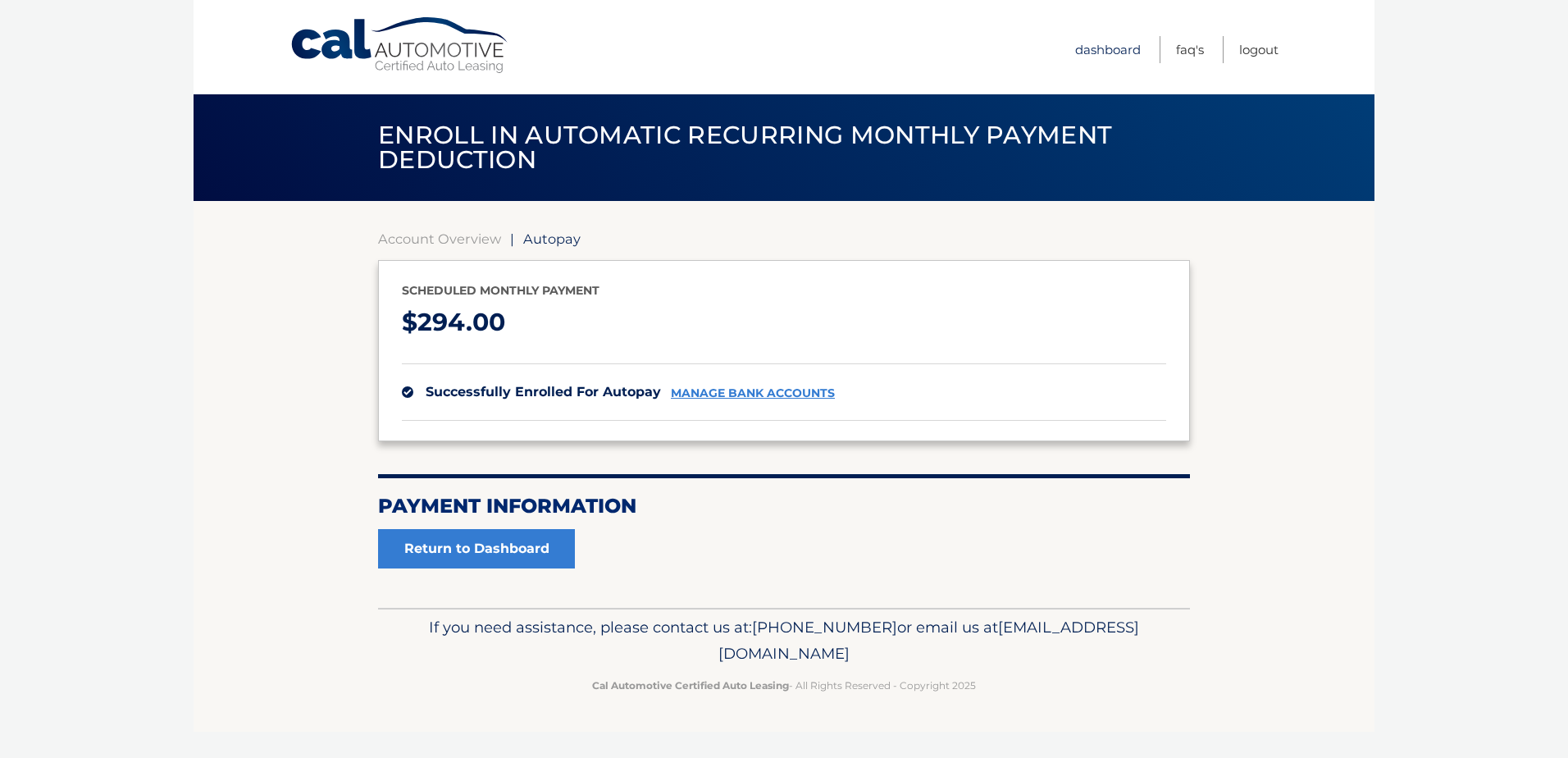
click at [1111, 40] on link "Dashboard" at bounding box center [1108, 50] width 66 height 27
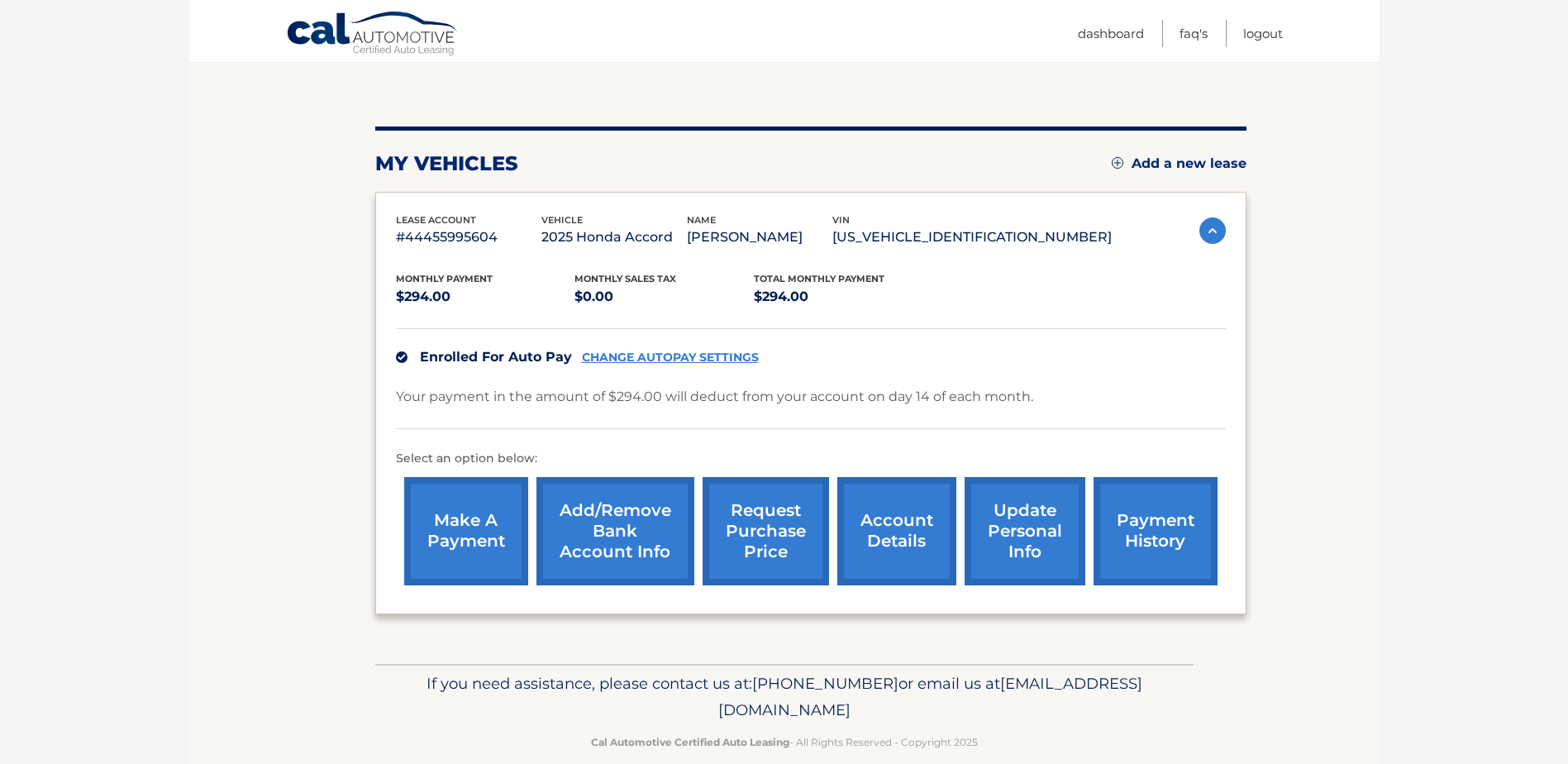
scroll to position [166, 0]
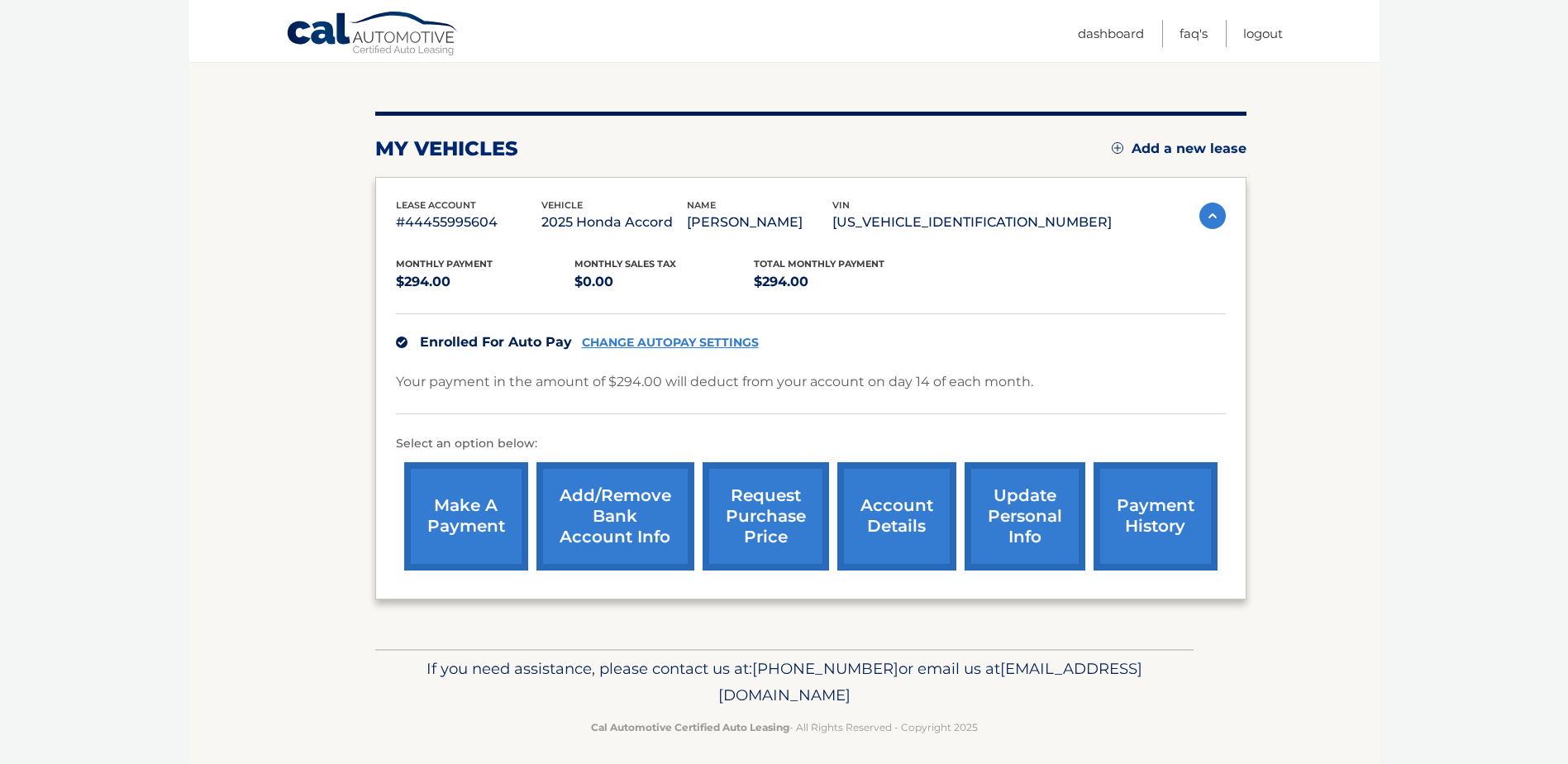
click at [1052, 521] on link "update personal info" at bounding box center [1024, 516] width 121 height 108
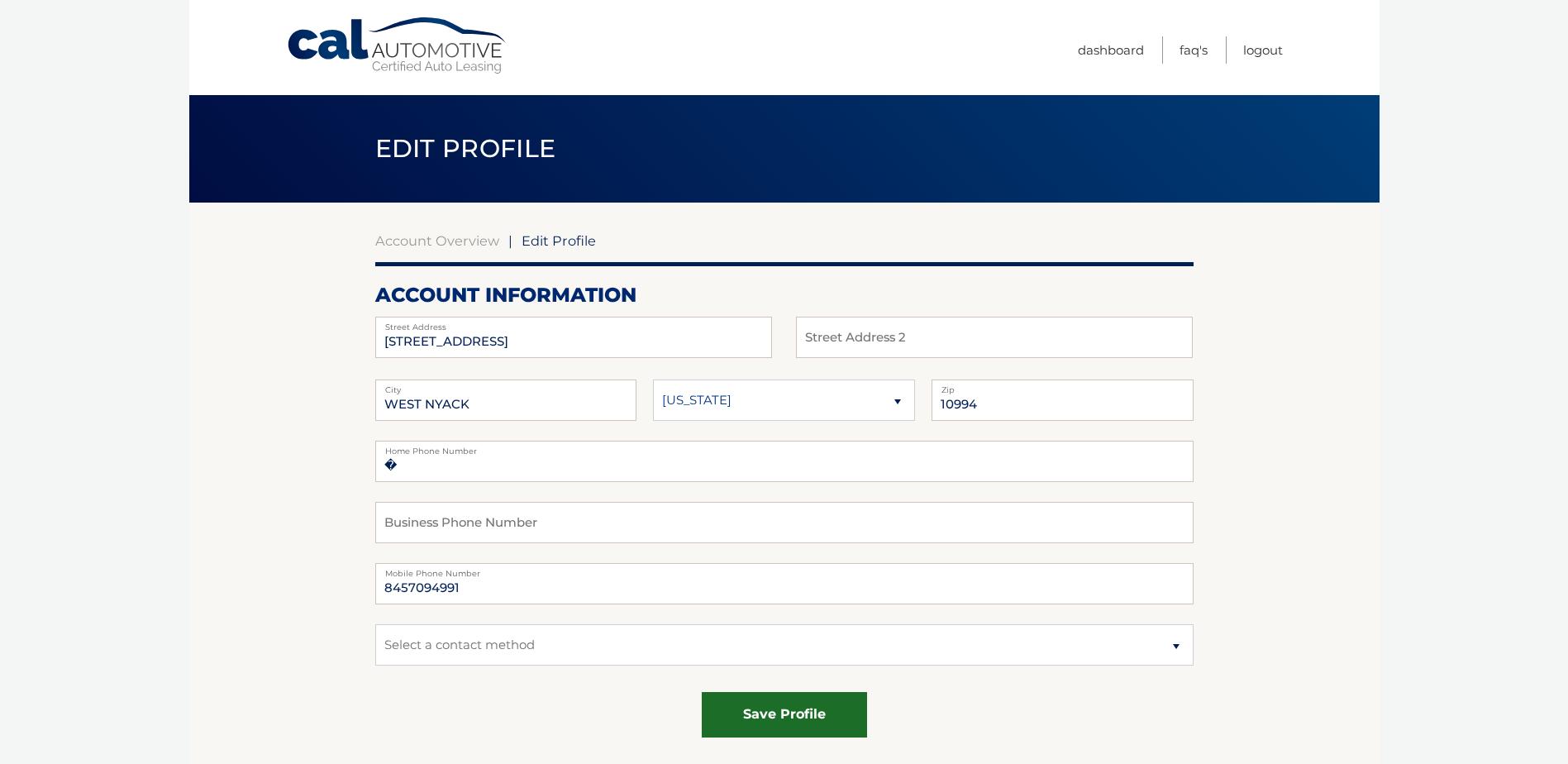
click at [804, 708] on button "save profile" at bounding box center [784, 715] width 165 height 45
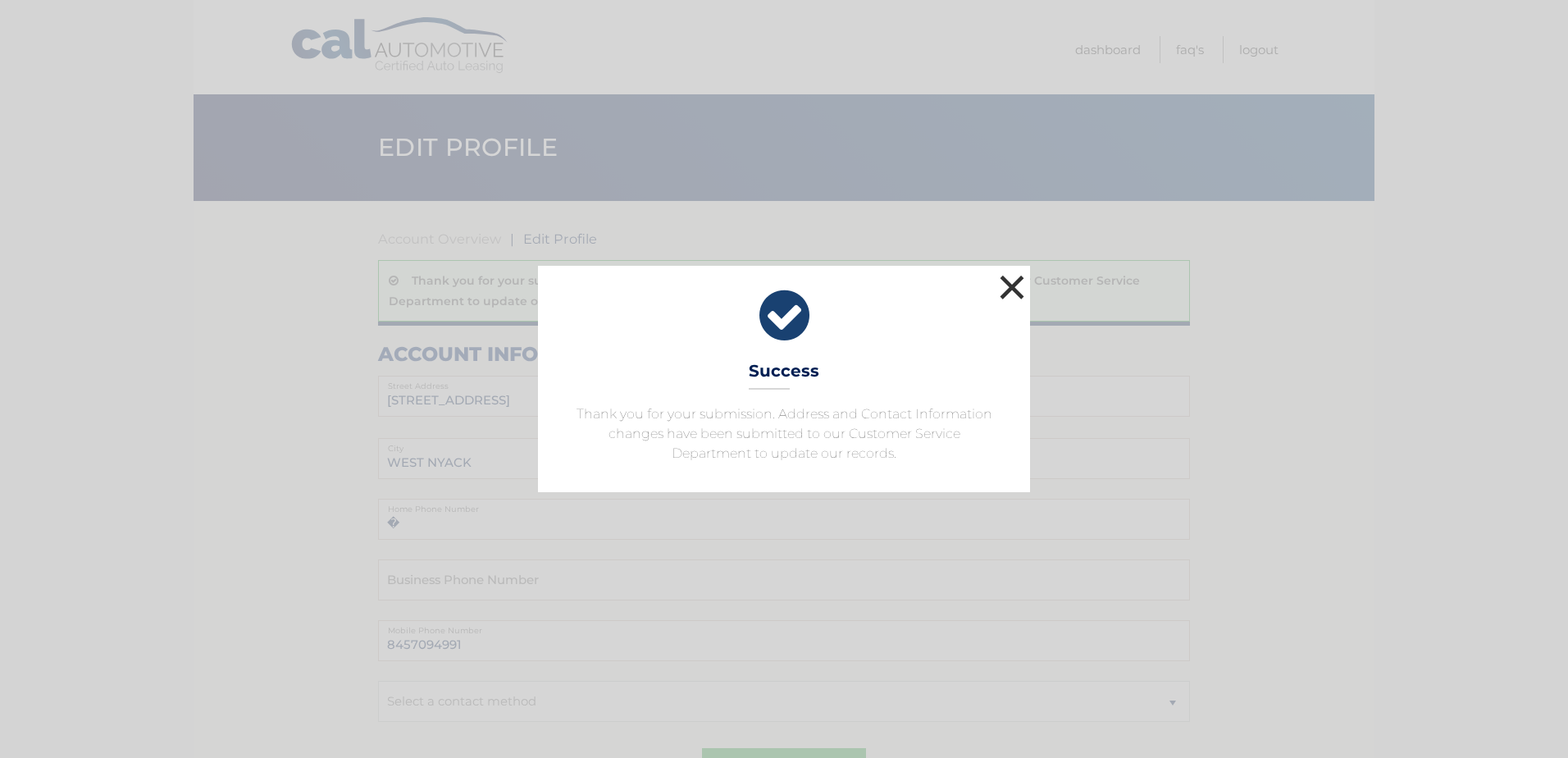
drag, startPoint x: 997, startPoint y: 290, endPoint x: 1006, endPoint y: 303, distance: 15.8
click at [997, 290] on button "×" at bounding box center [1012, 287] width 32 height 32
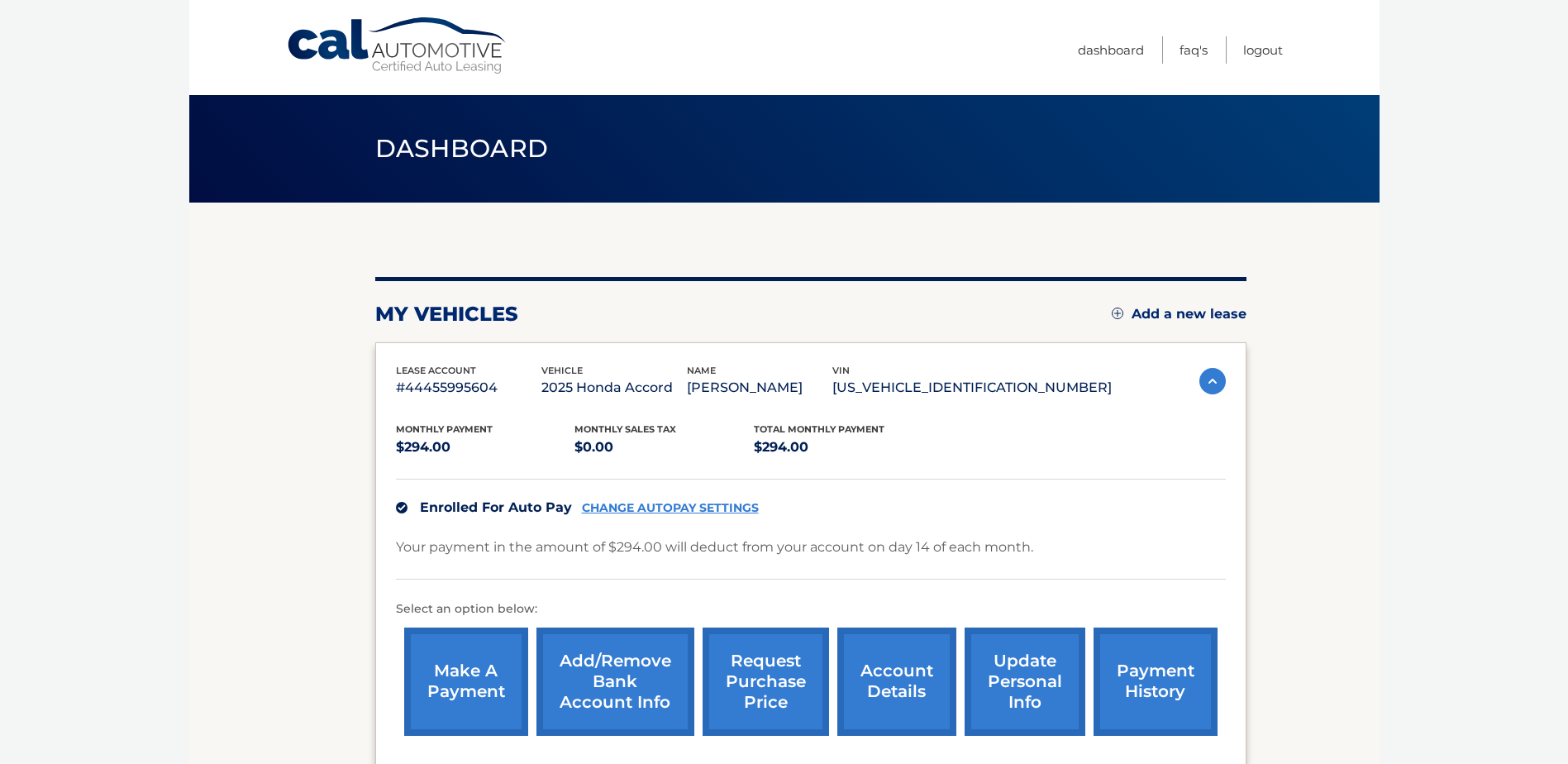
click at [479, 658] on link "make a payment" at bounding box center [466, 681] width 124 height 108
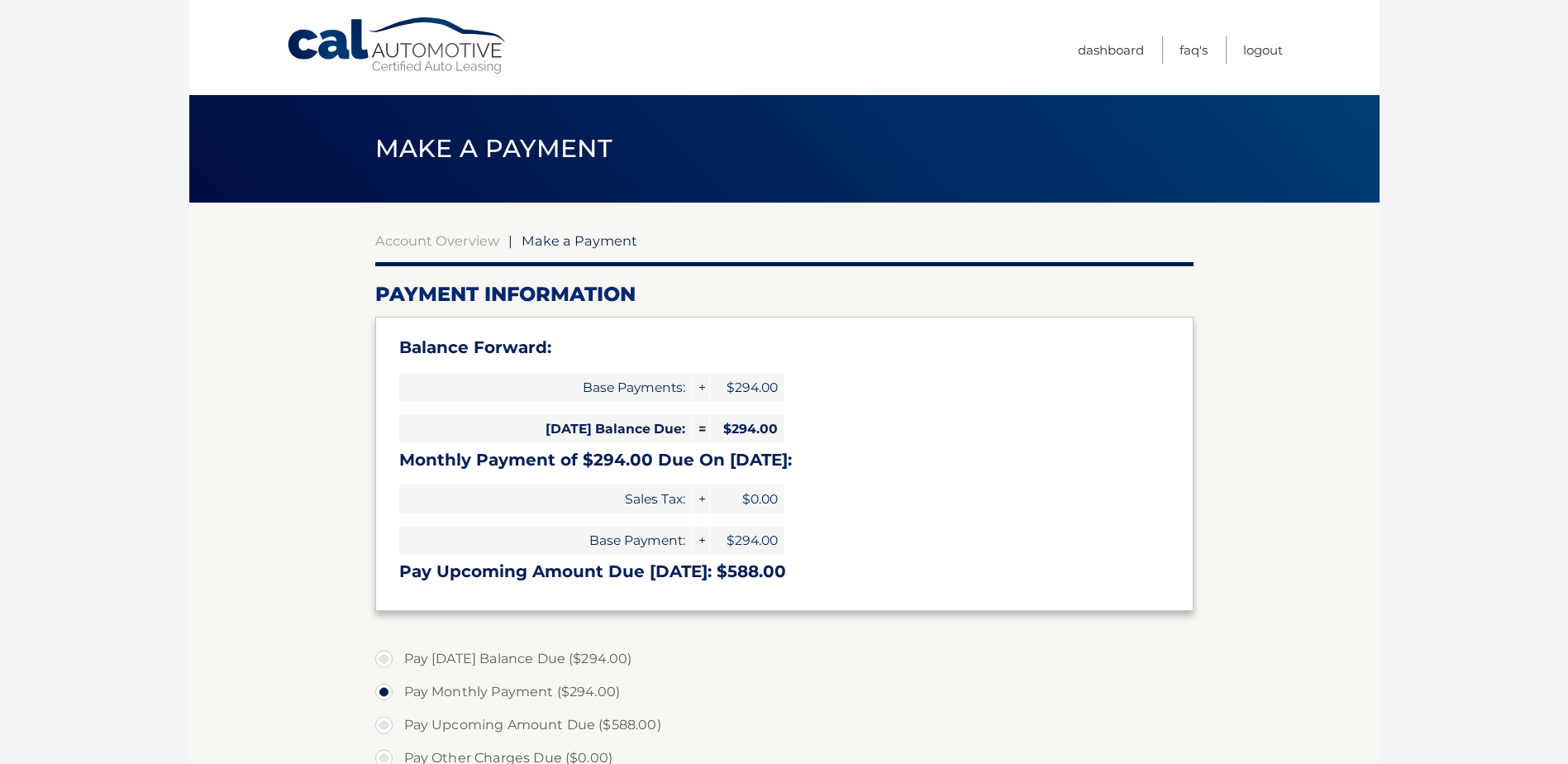
select select "NzhjMjA5MjMtN2YwZC00Y2NlLWE3M2ItMTk4MjkwYjRkYjFh"
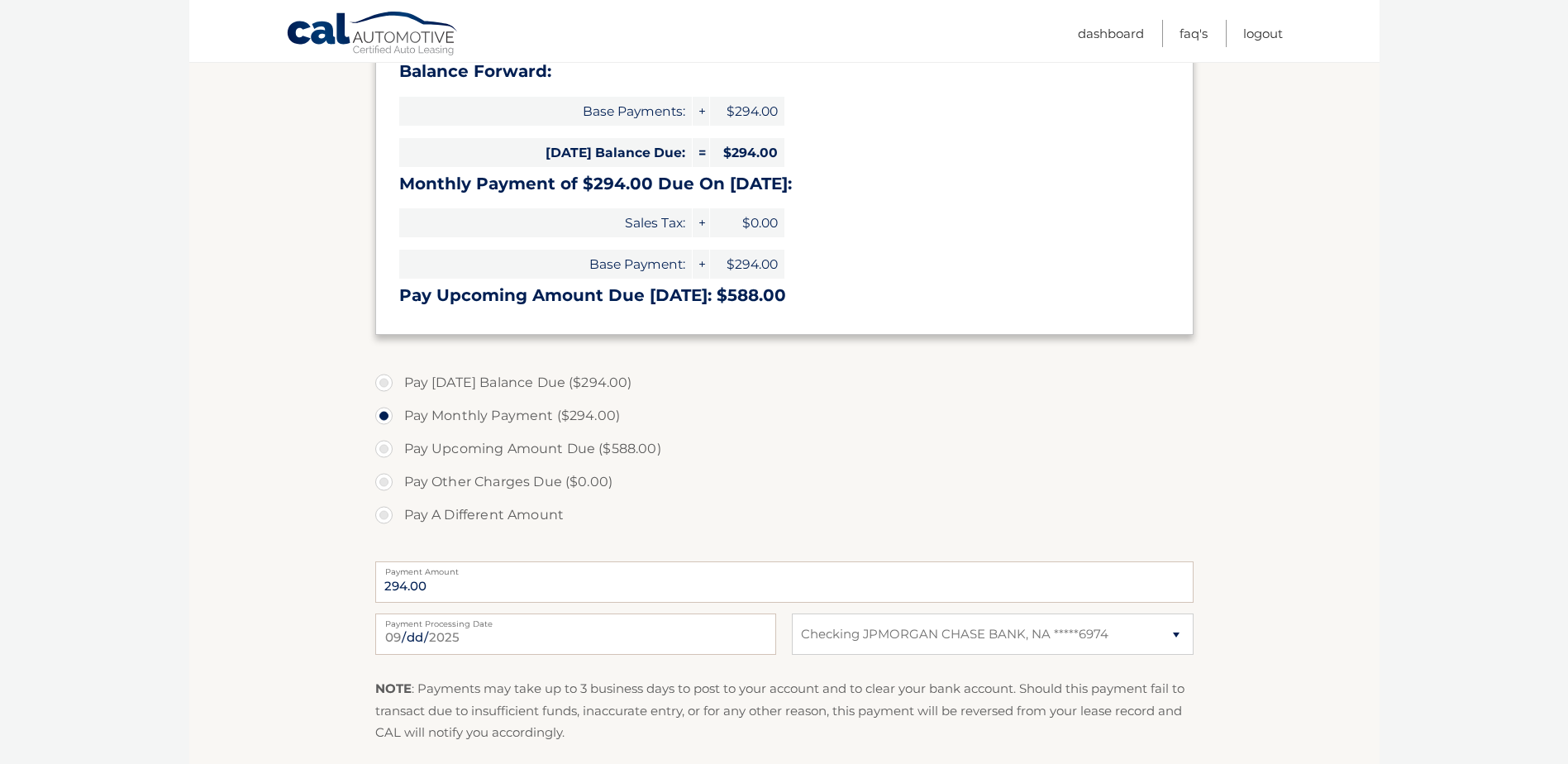
scroll to position [331, 0]
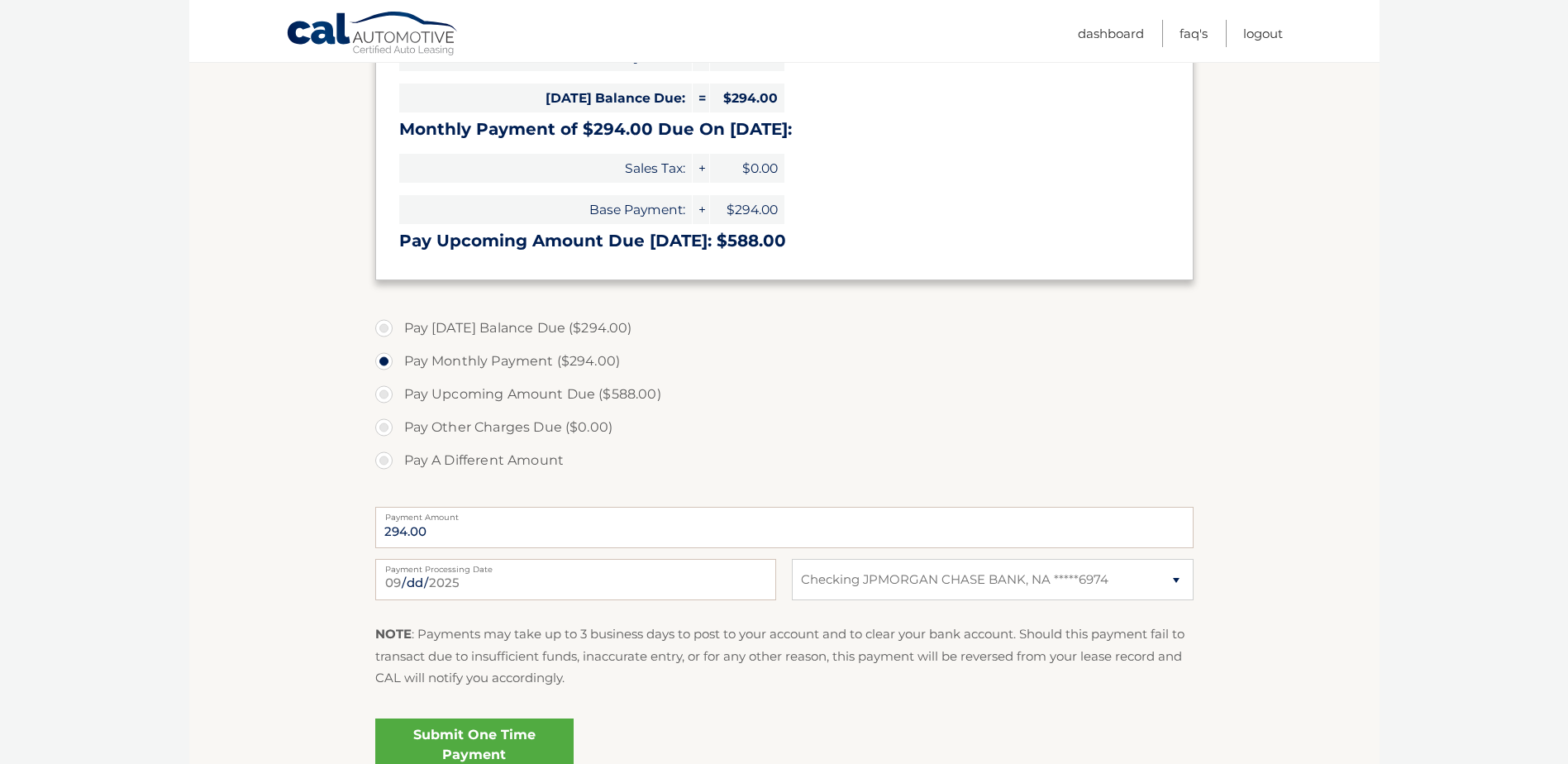
click at [563, 327] on label "Pay [DATE] Balance Due ($294.00)" at bounding box center [784, 328] width 818 height 33
click at [398, 327] on input "Pay [DATE] Balance Due ($294.00)" at bounding box center [390, 325] width 16 height 26
radio input "true"
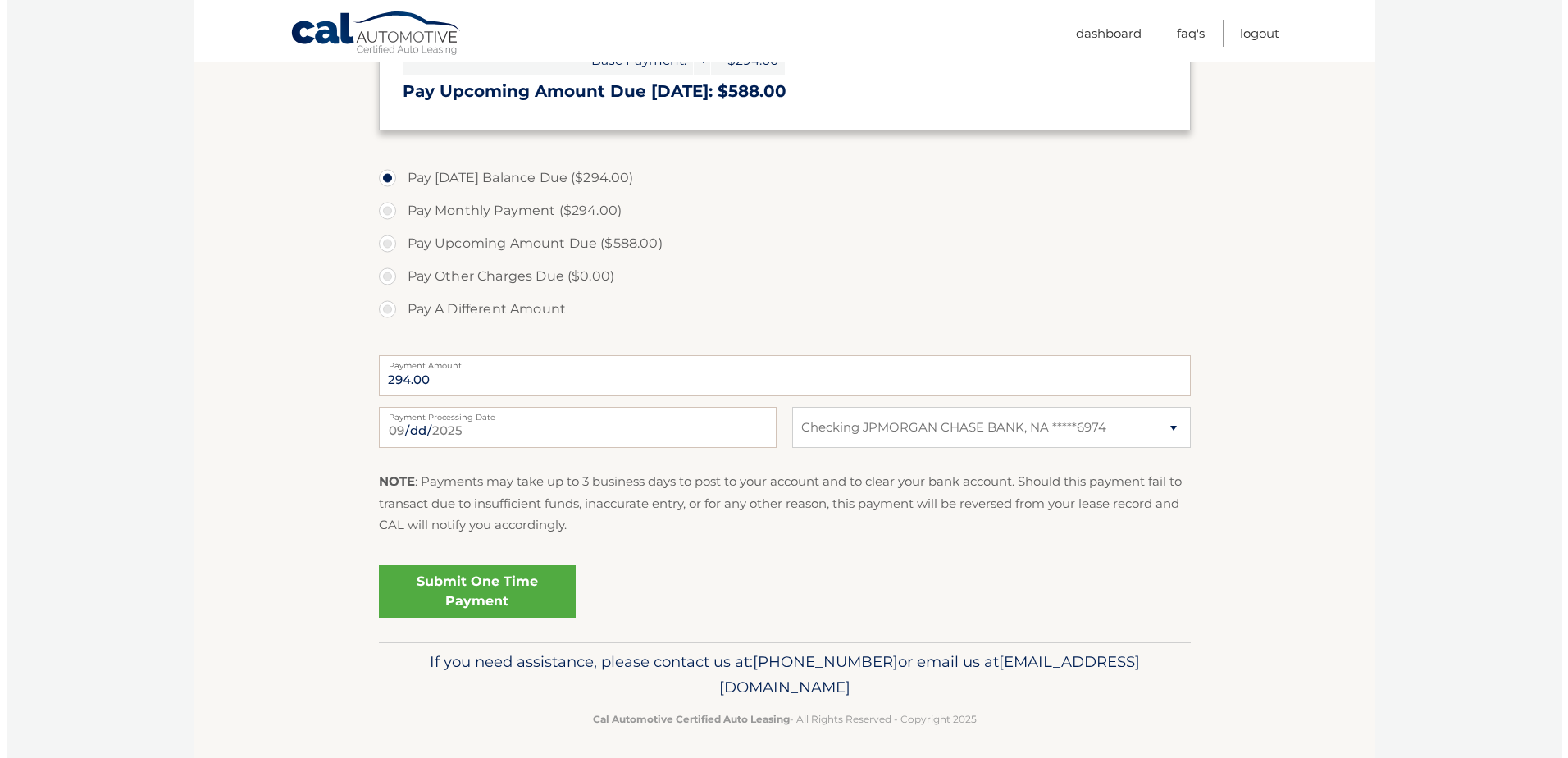
scroll to position [484, 0]
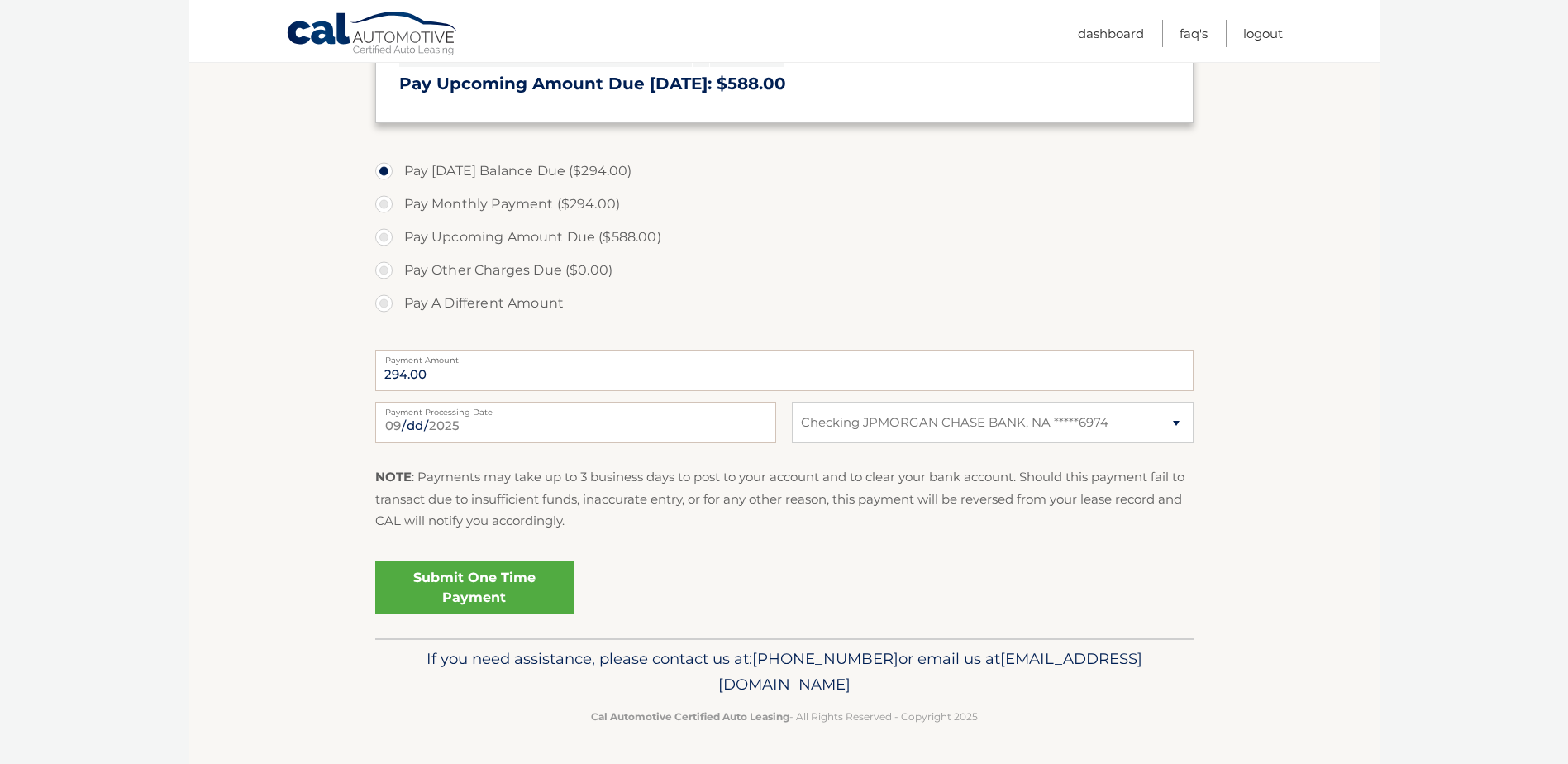
click at [493, 568] on link "Submit One Time Payment" at bounding box center [474, 588] width 198 height 53
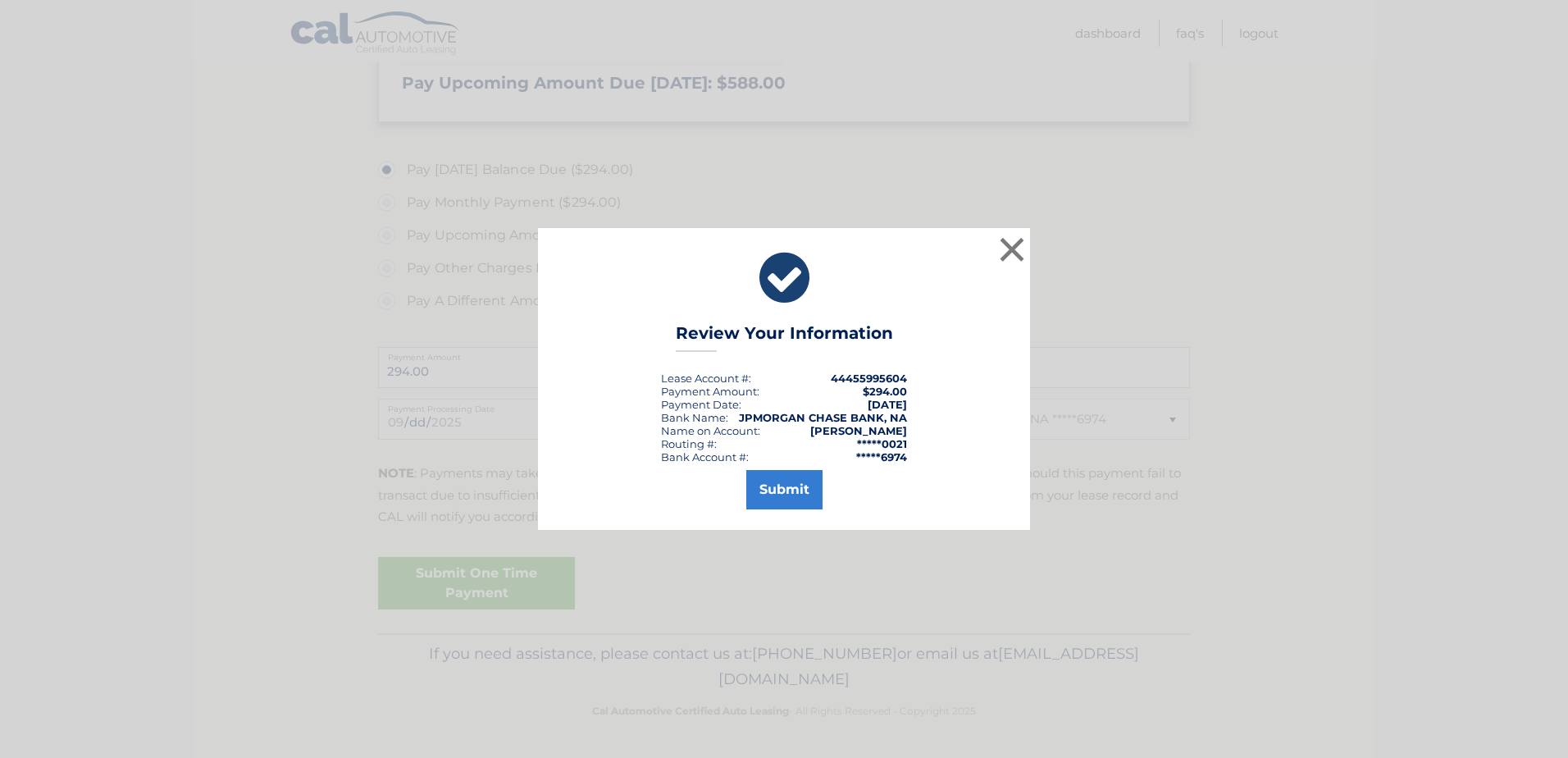
click at [740, 454] on div "Bank Account #:" at bounding box center [705, 457] width 88 height 14
click at [744, 481] on div "Submit" at bounding box center [784, 486] width 451 height 46
click at [820, 486] on button "Submit" at bounding box center [784, 490] width 77 height 40
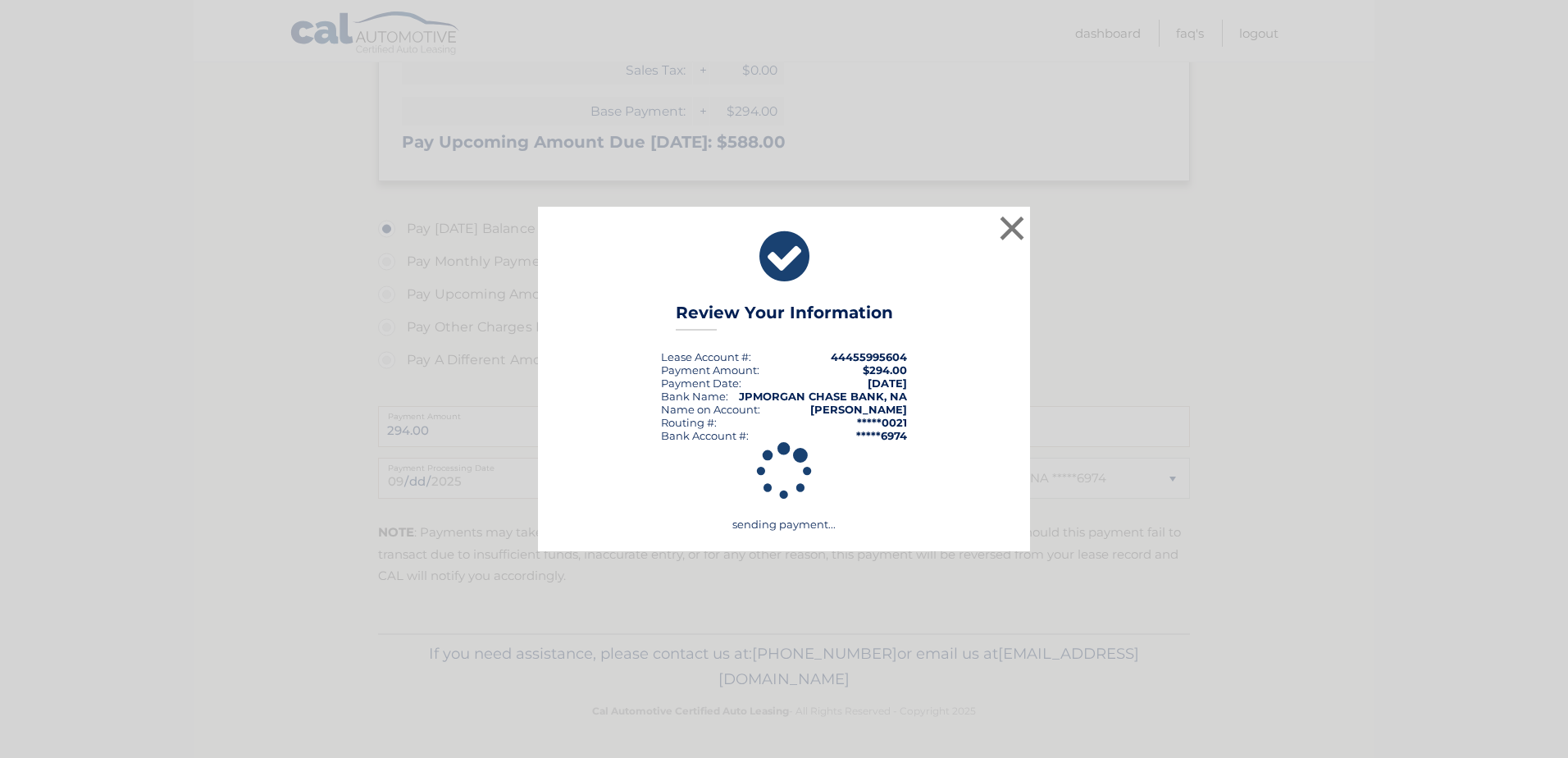
scroll to position [425, 0]
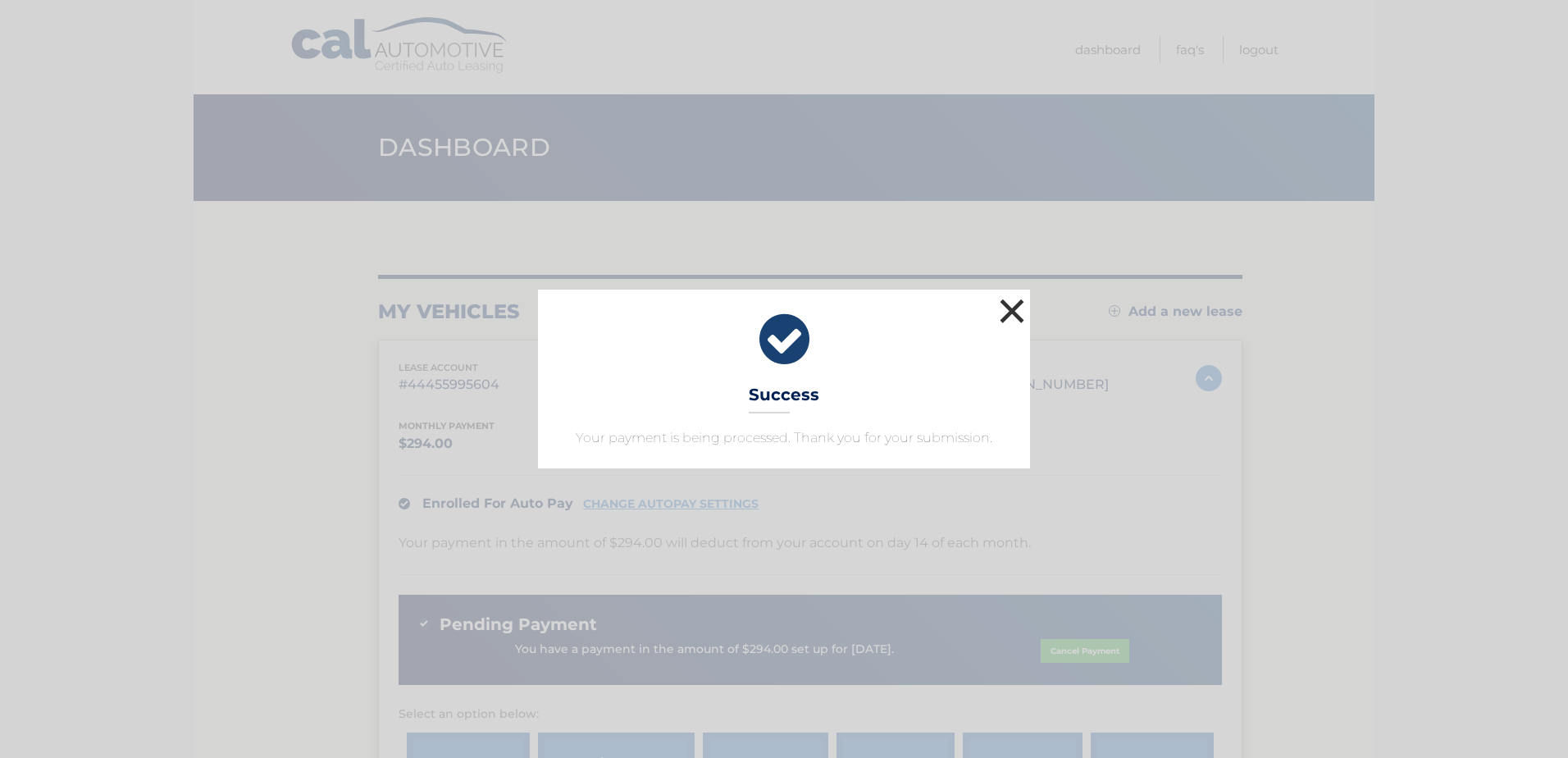
click at [1007, 311] on button "×" at bounding box center [1012, 310] width 32 height 32
